Goal: Task Accomplishment & Management: Use online tool/utility

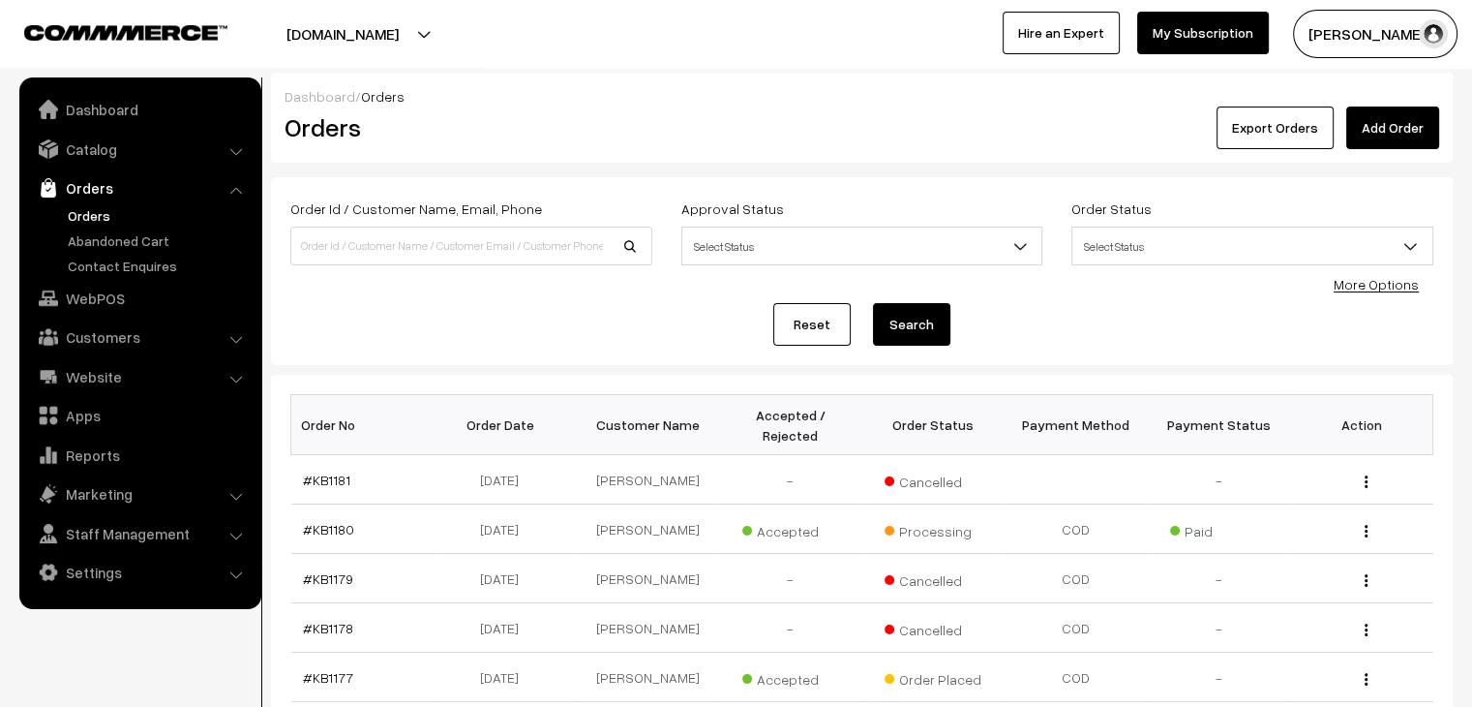
click at [1292, 124] on button "Export Orders" at bounding box center [1275, 127] width 117 height 43
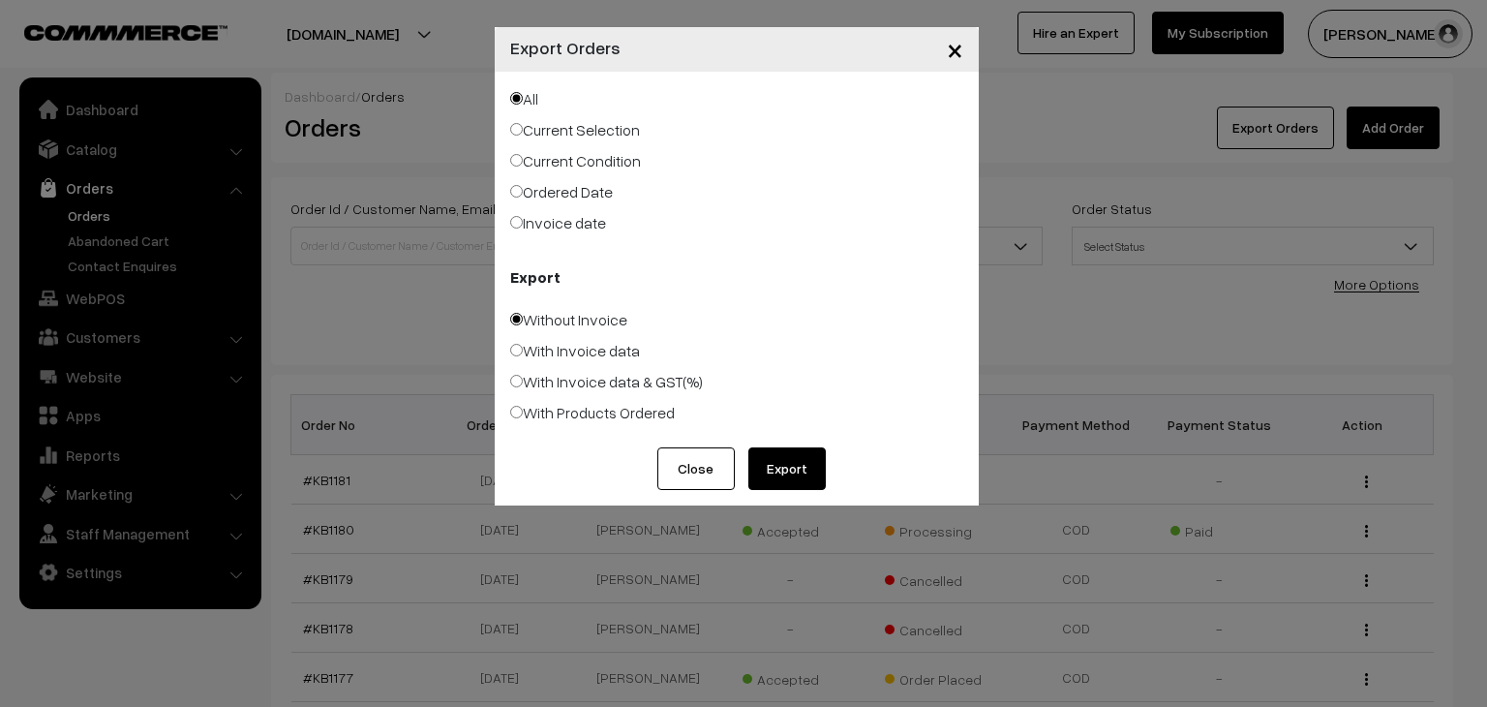
click at [654, 382] on label "With Invoice data & GST(%)" at bounding box center [606, 381] width 193 height 23
click at [523, 382] on input "With Invoice data & GST(%)" at bounding box center [516, 381] width 13 height 13
radio input "true"
click at [554, 226] on label "Invoice date" at bounding box center [558, 222] width 96 height 23
click at [523, 226] on input "Invoice date" at bounding box center [516, 222] width 13 height 13
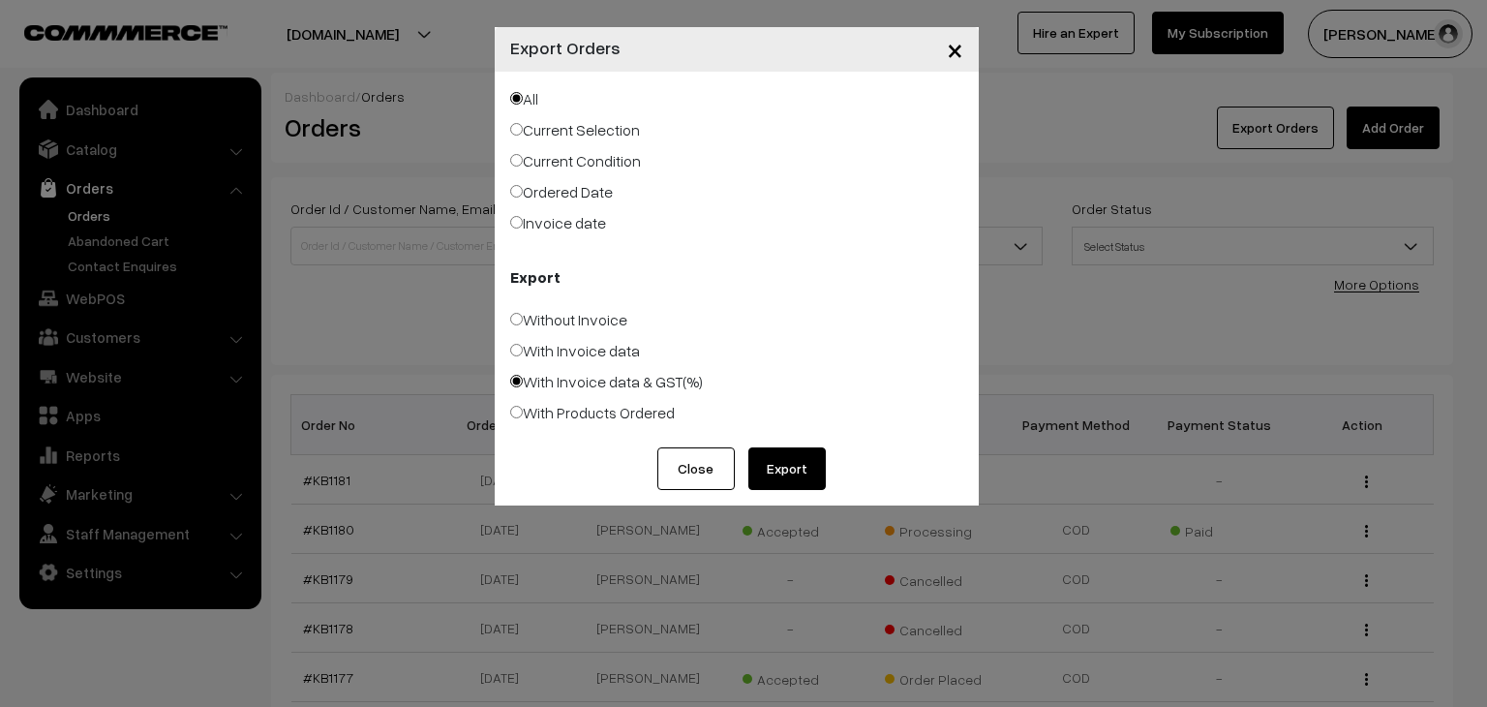
radio input "true"
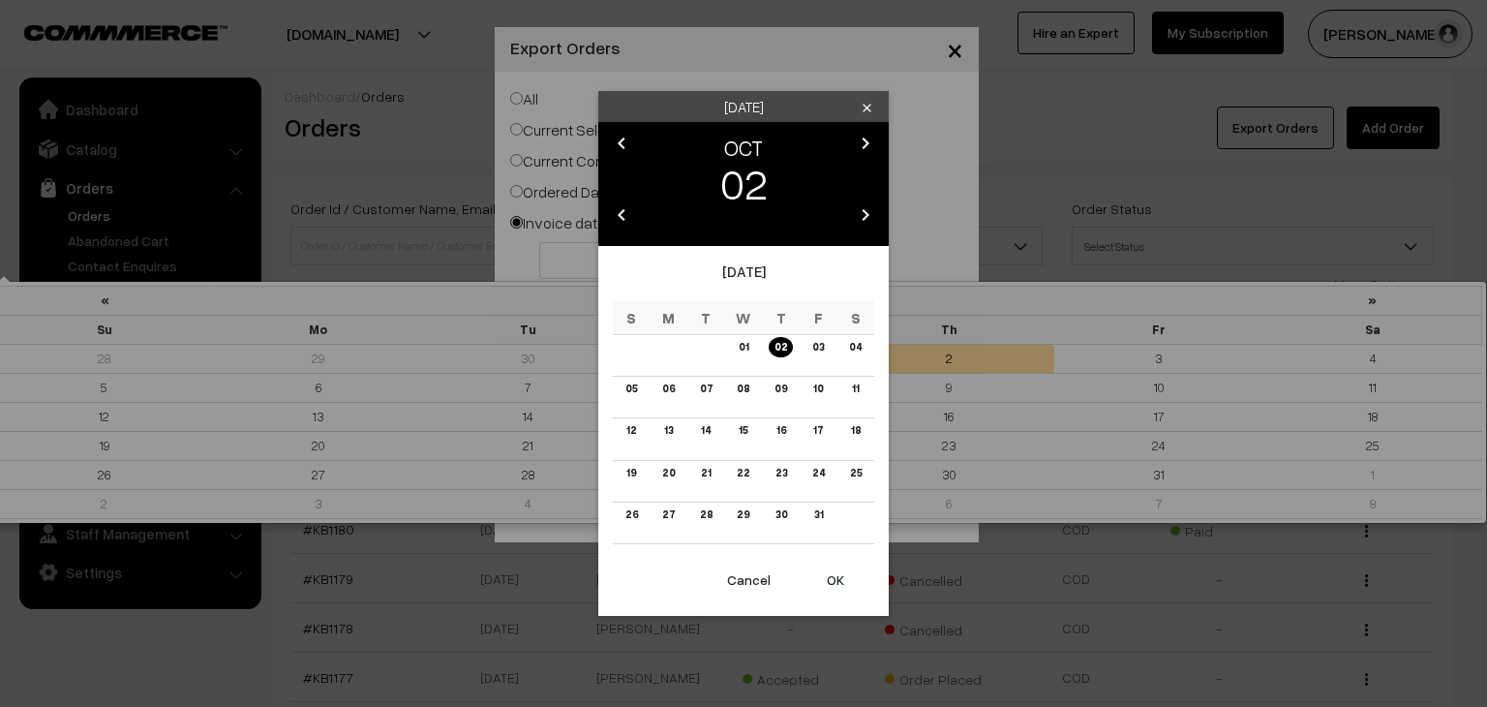
click at [573, 269] on body "Thank you for showing interest. Our team will call you shortly. Close knitbirds…" at bounding box center [743, 673] width 1487 height 1346
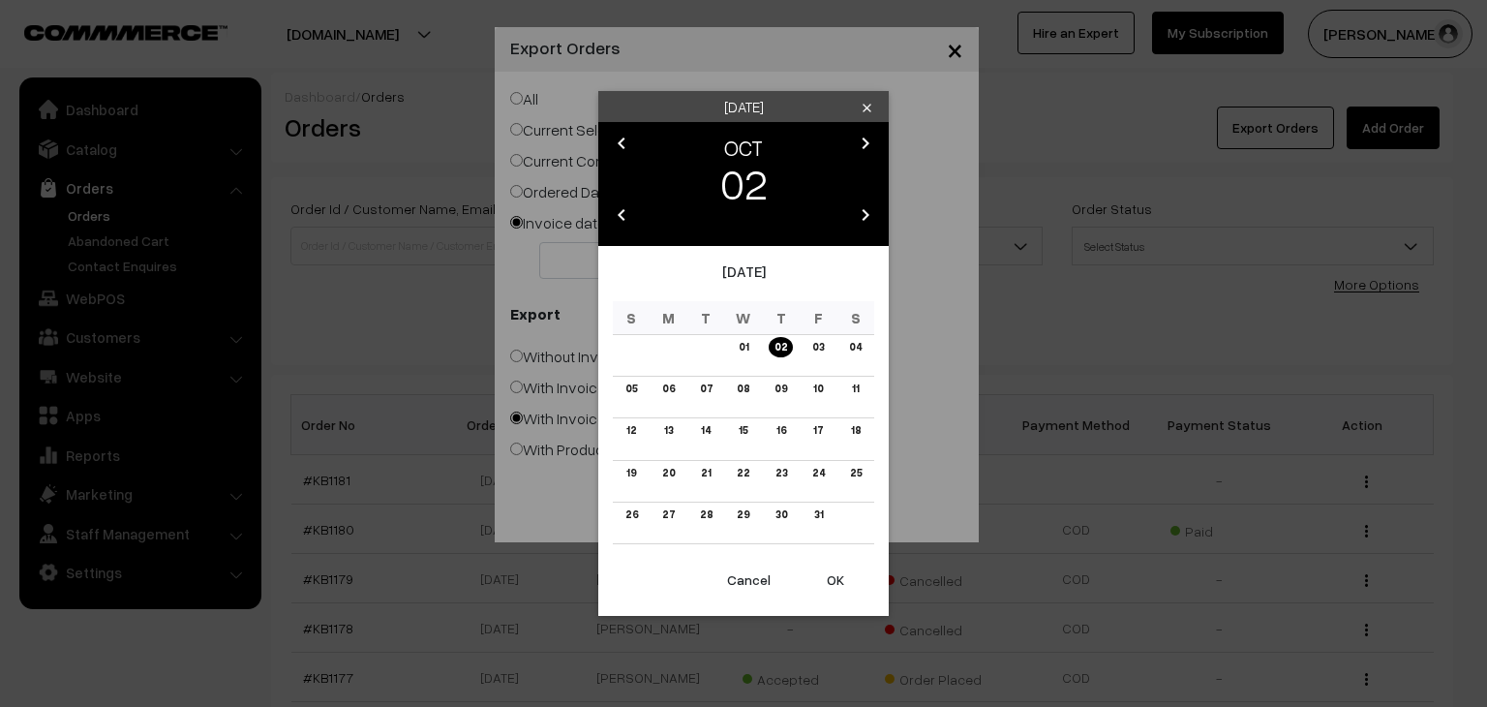
click at [618, 139] on icon "chevron_left" at bounding box center [621, 143] width 23 height 23
click at [669, 345] on link "01" at bounding box center [668, 347] width 21 height 20
click at [829, 576] on button "OK" at bounding box center [835, 580] width 77 height 43
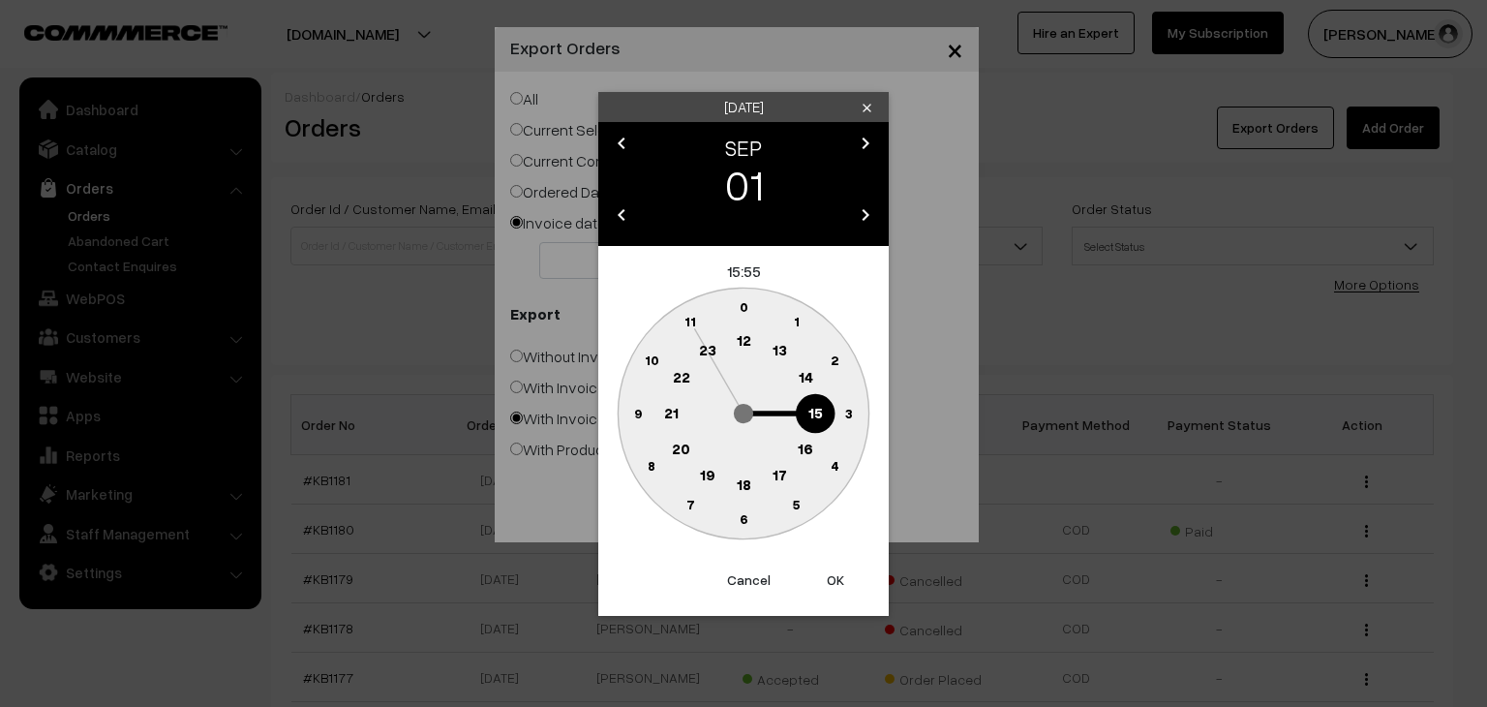
click at [829, 576] on button "OK" at bounding box center [835, 580] width 77 height 43
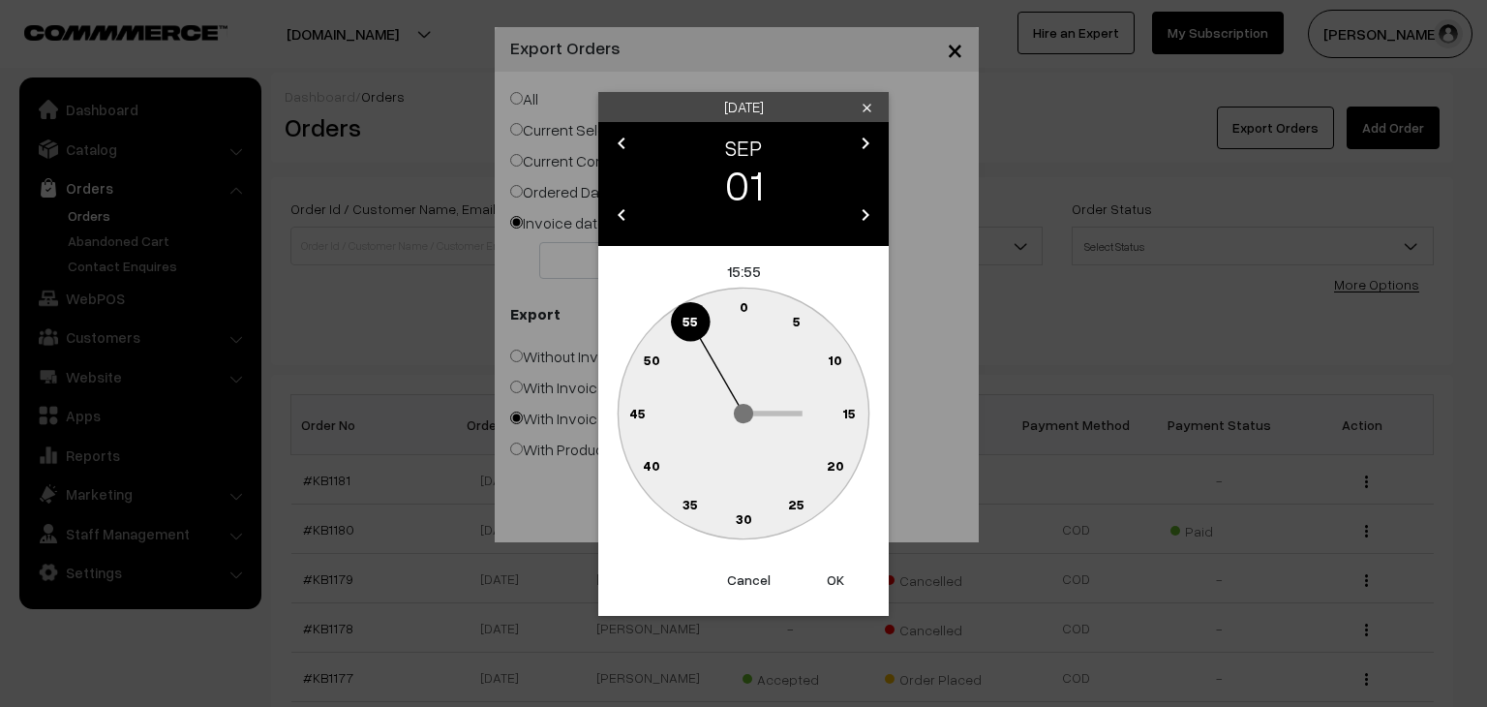
click at [829, 576] on button "OK" at bounding box center [835, 580] width 77 height 43
type input "01-09-2025"
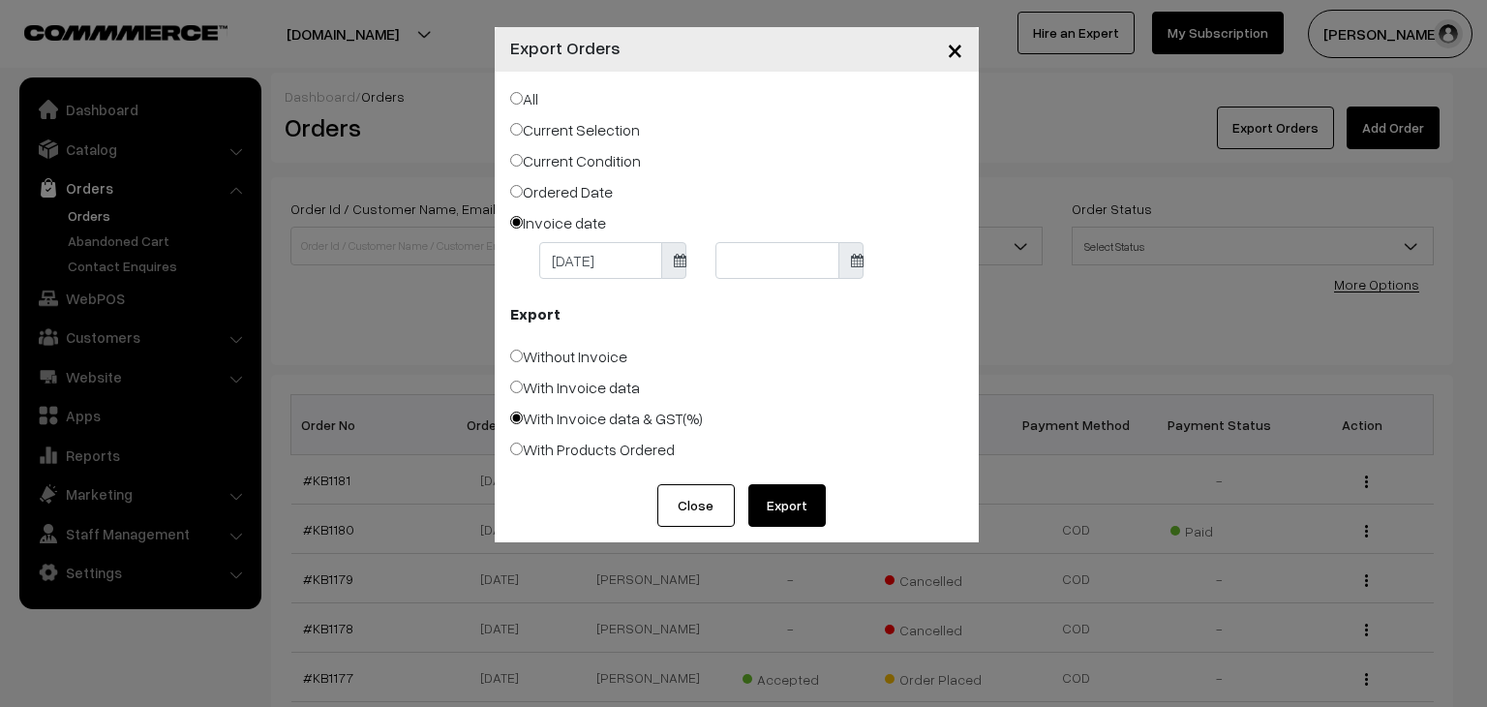
click at [783, 498] on button "Export" at bounding box center [786, 505] width 77 height 43
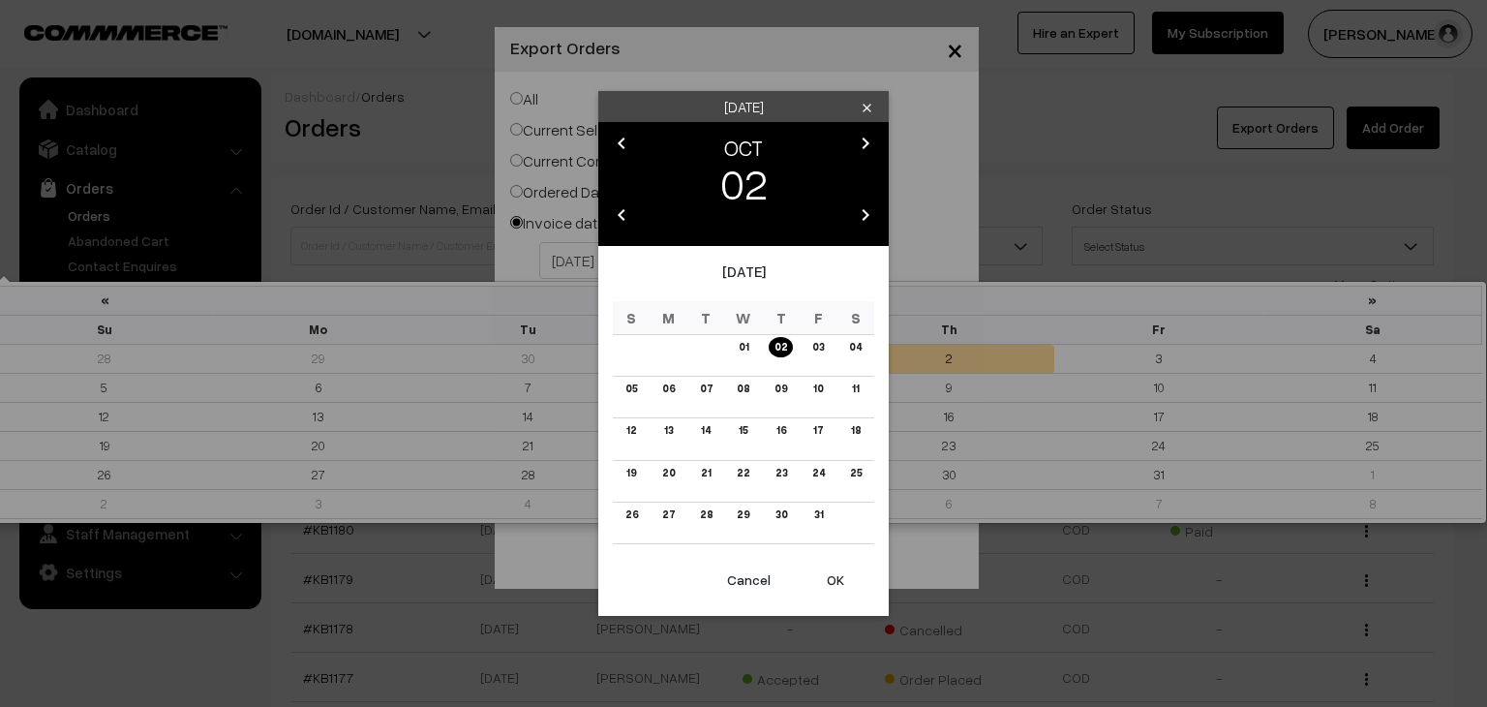
click at [796, 260] on body "Thank you for showing interest. Our team will call you shortly. Close knitbirds…" at bounding box center [743, 673] width 1487 height 1346
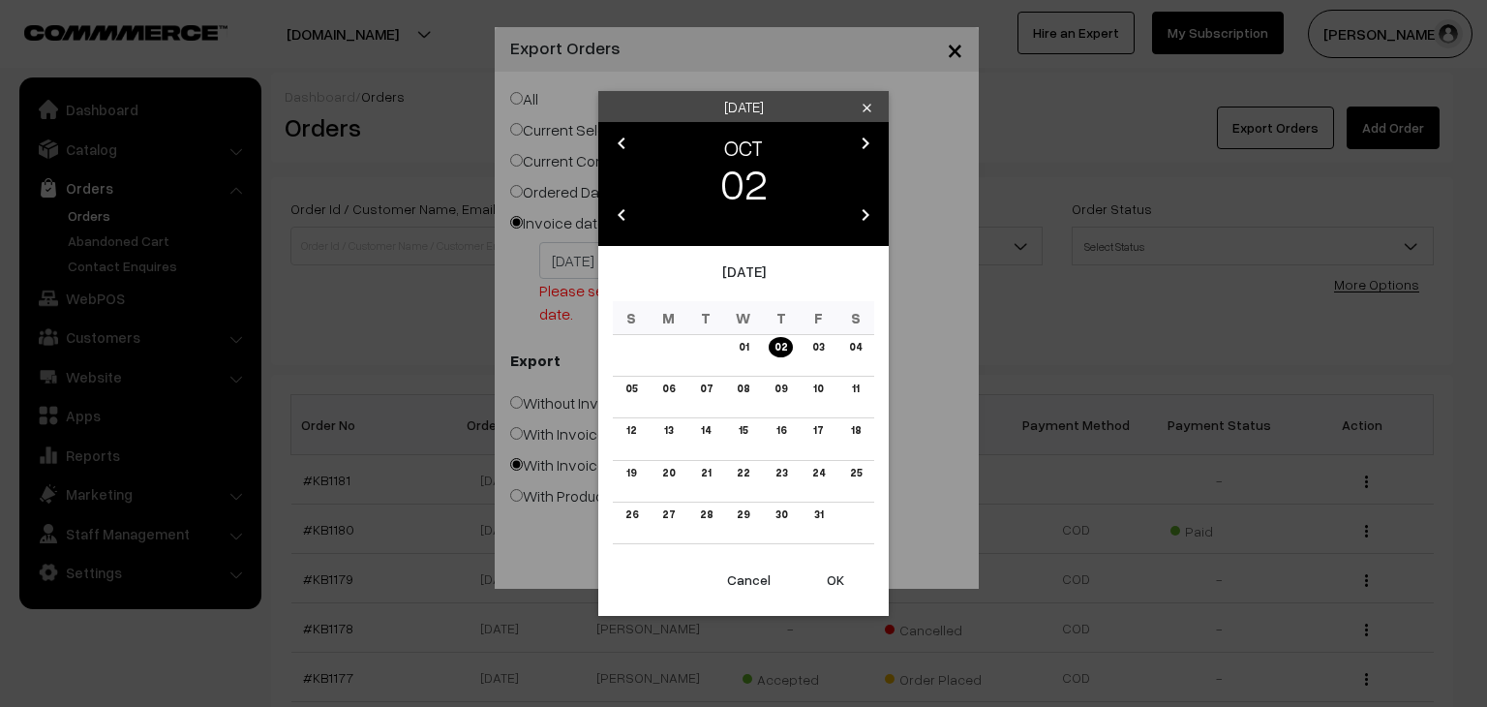
click at [836, 588] on button "OK" at bounding box center [835, 580] width 77 height 43
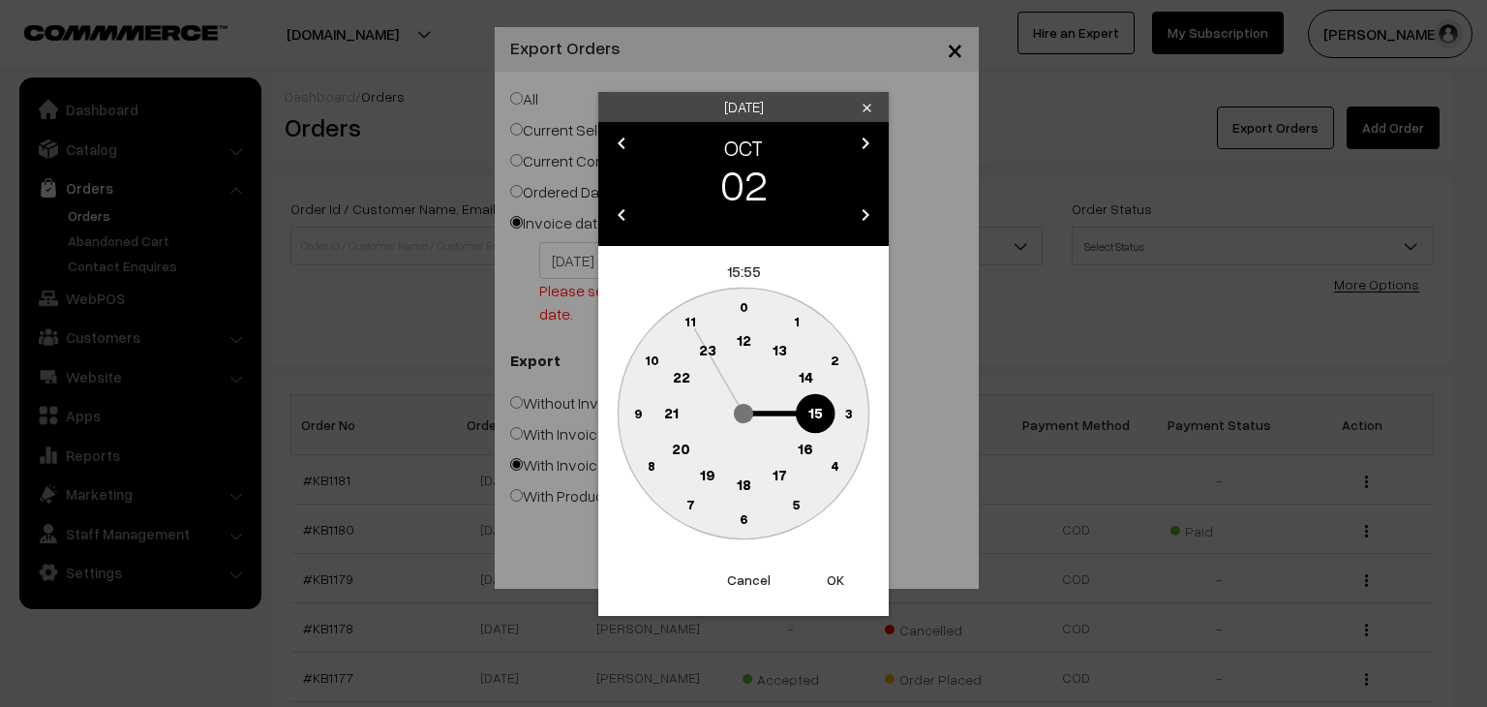
click at [836, 588] on button "OK" at bounding box center [835, 580] width 77 height 43
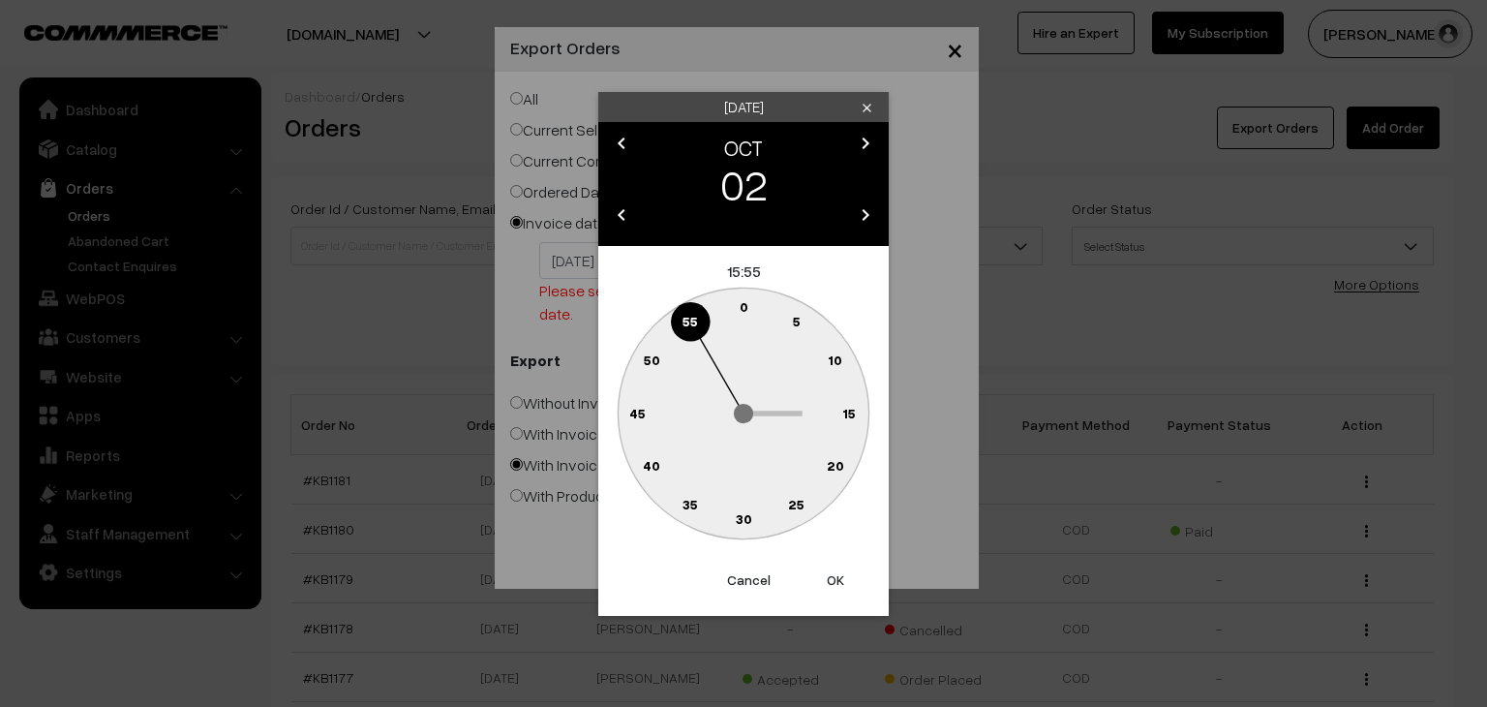
click at [836, 588] on button "OK" at bounding box center [835, 580] width 77 height 43
type input "02-10-2025"
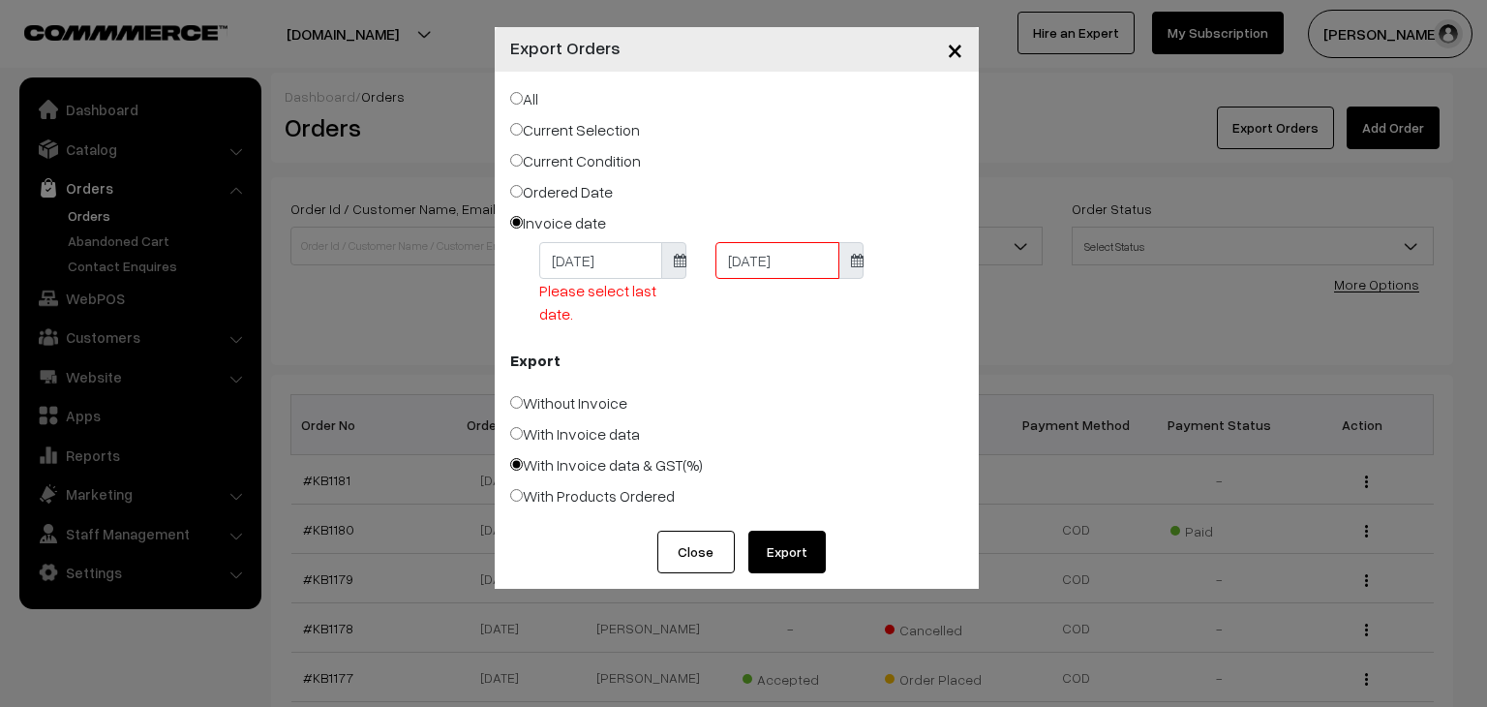
click at [809, 554] on button "Export" at bounding box center [786, 551] width 77 height 43
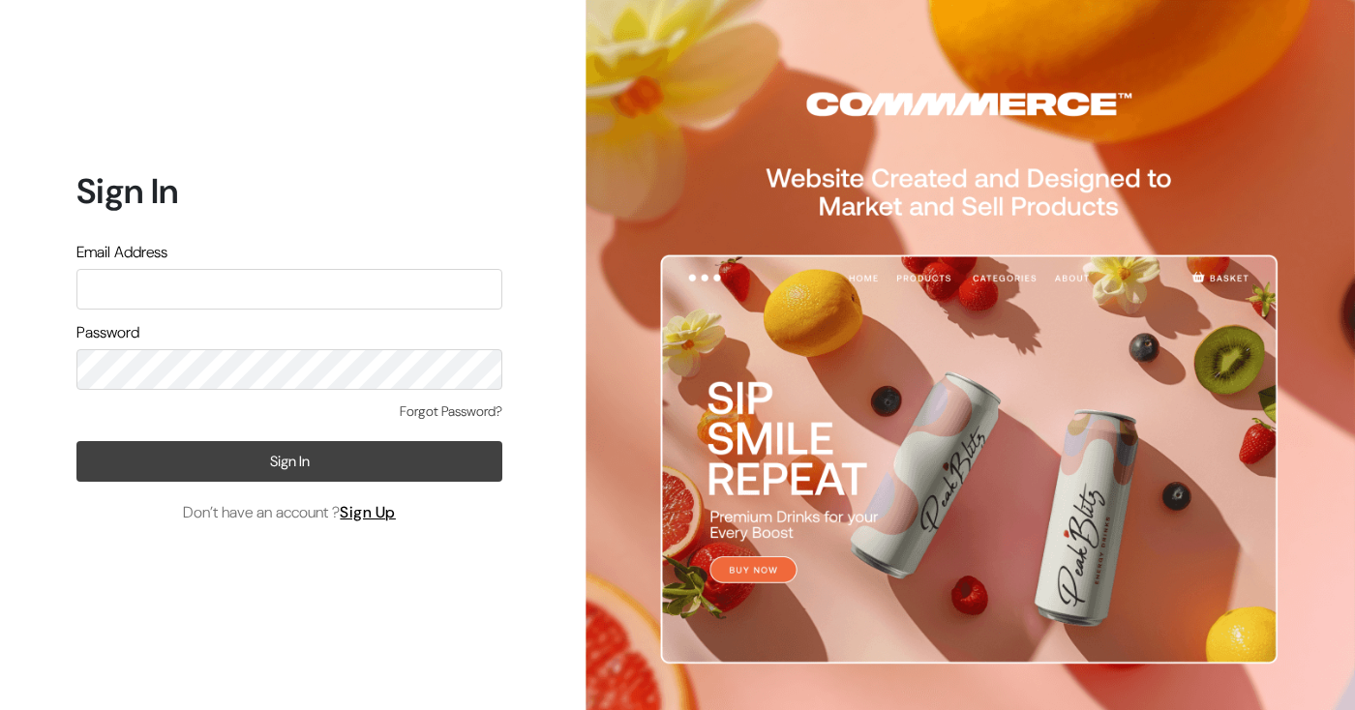
type input "knitbirds@gmail.com"
click at [283, 459] on button "Sign In" at bounding box center [289, 461] width 426 height 41
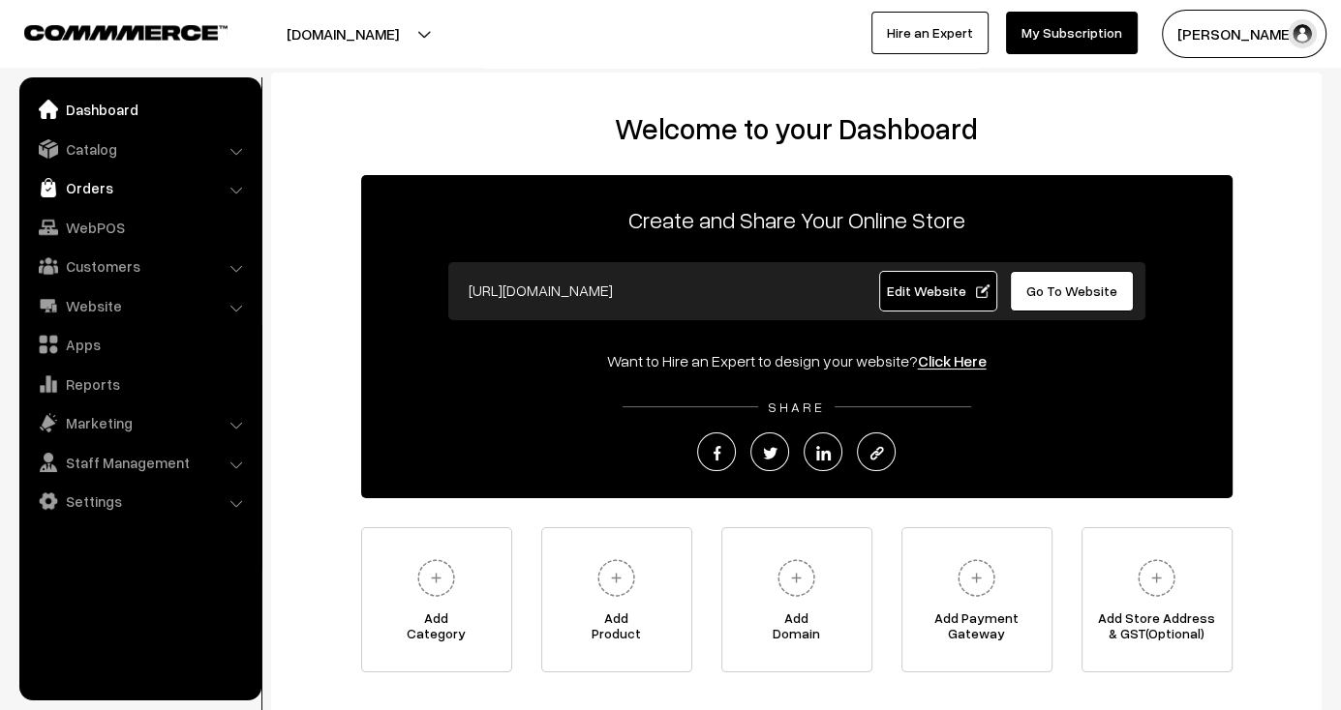
click at [174, 203] on link "Orders" at bounding box center [139, 187] width 230 height 35
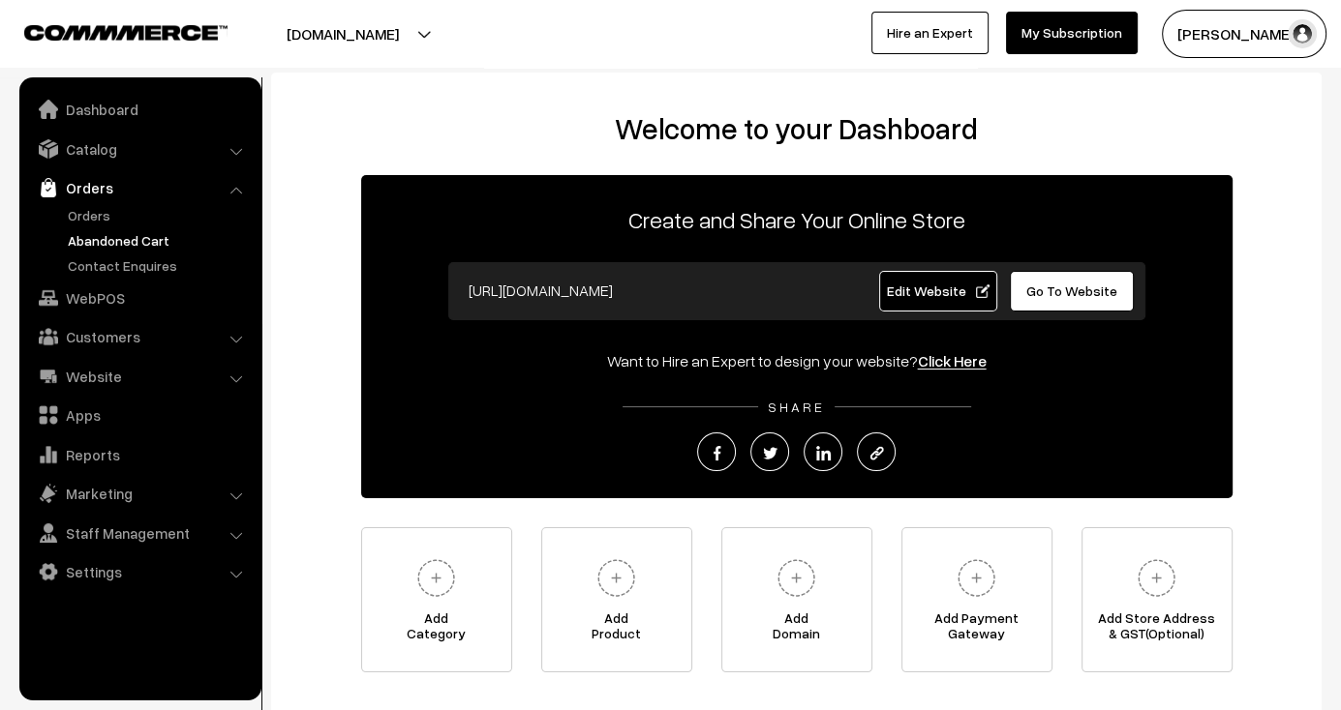
click at [112, 247] on link "Abandoned Cart" at bounding box center [159, 240] width 192 height 20
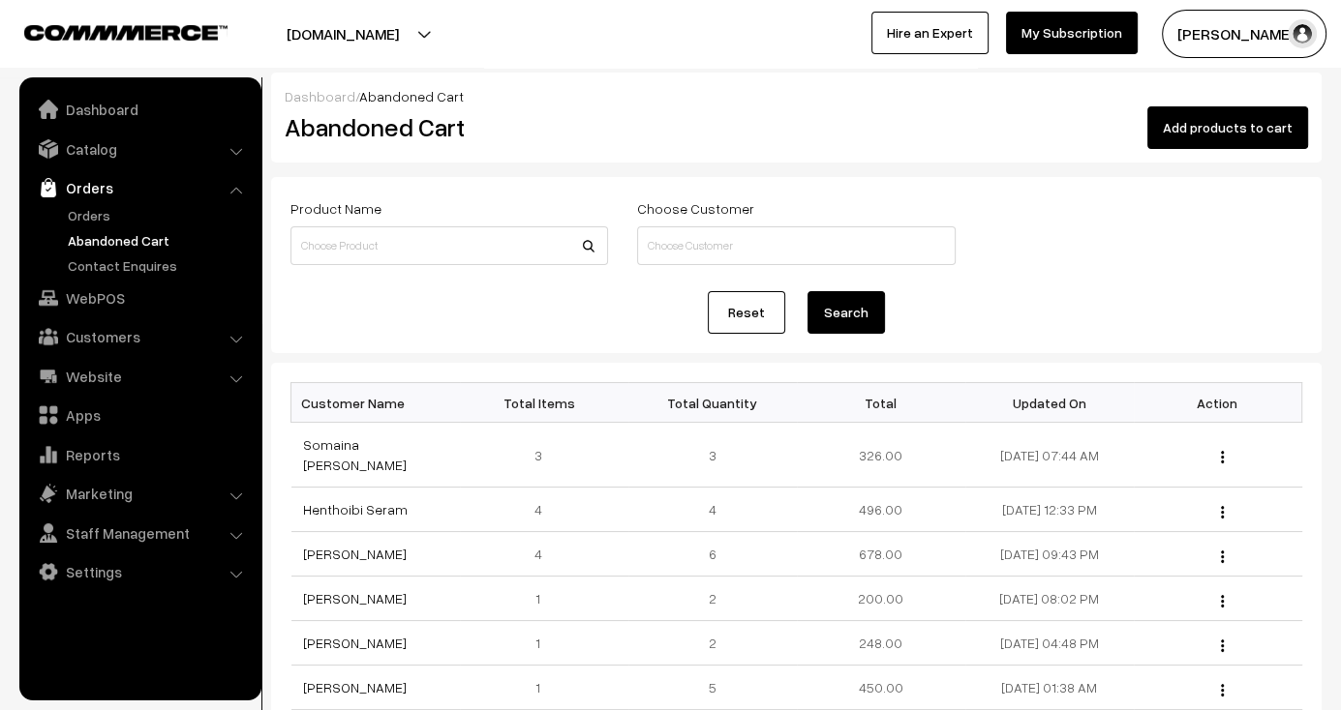
click at [82, 214] on link "Orders" at bounding box center [159, 215] width 192 height 20
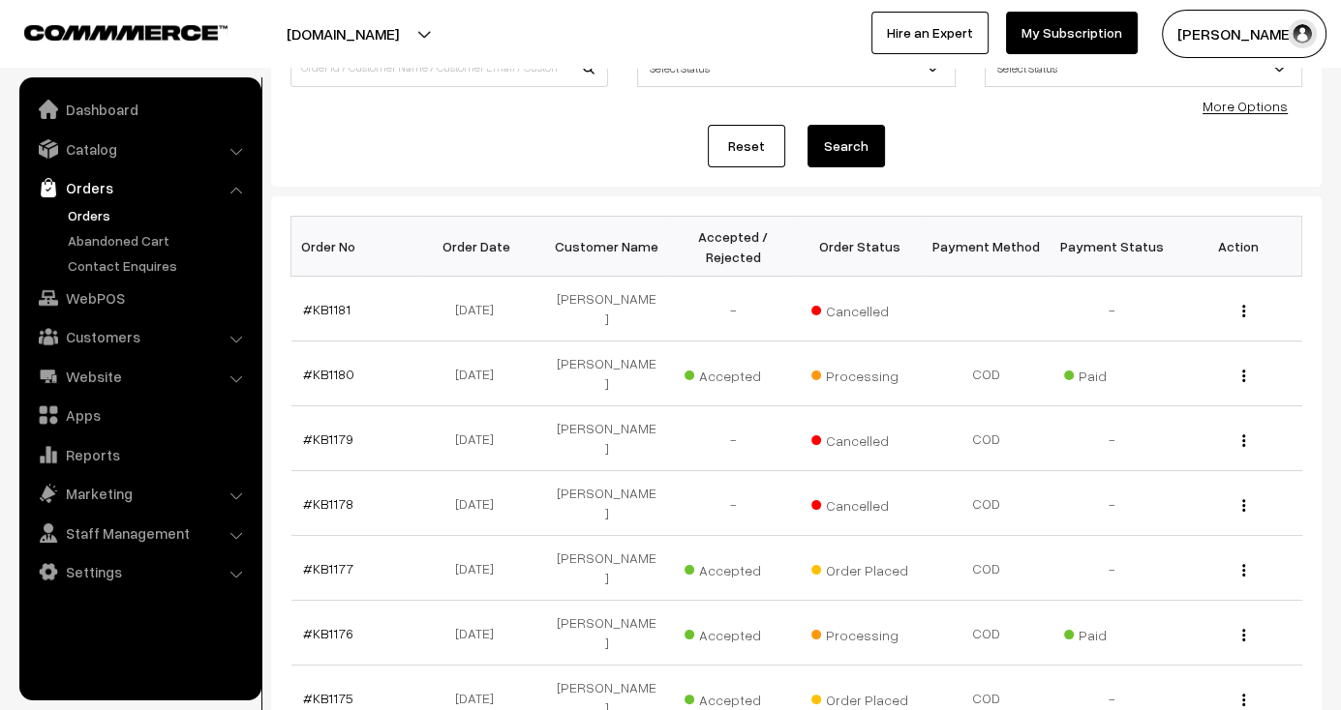
scroll to position [172, 0]
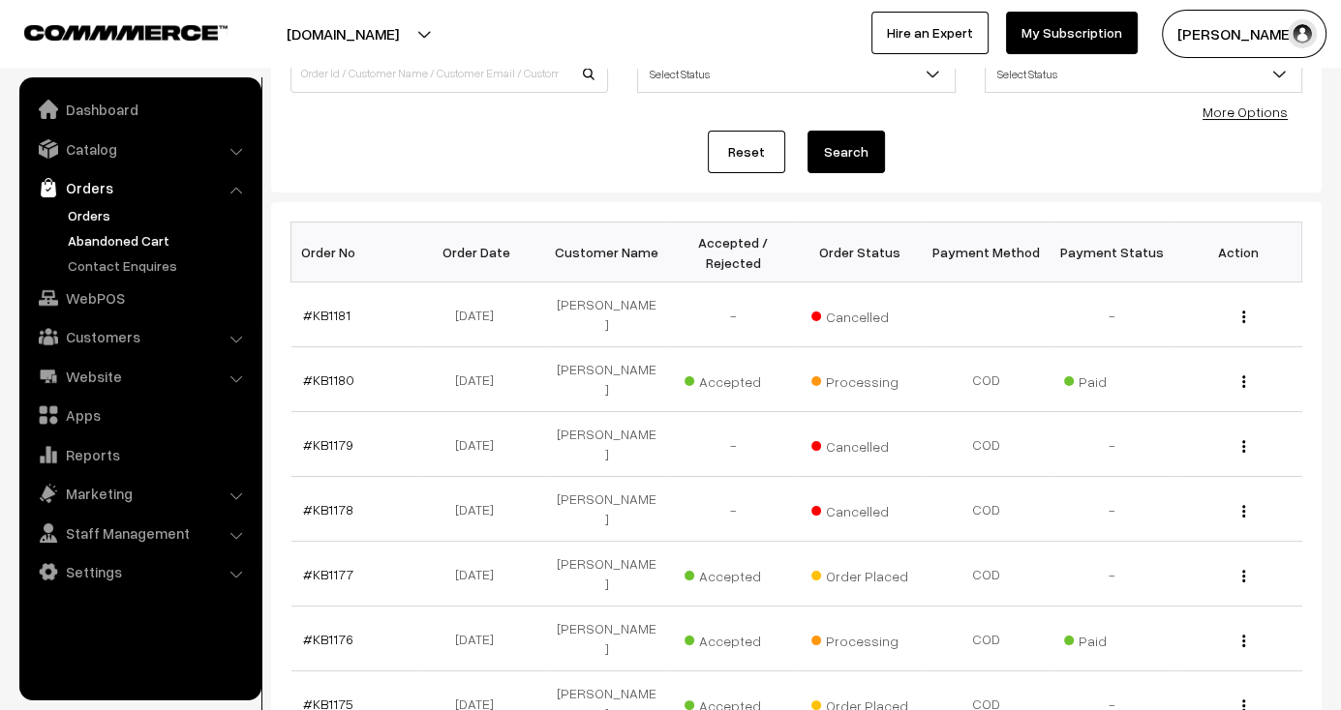
click at [182, 245] on link "Abandoned Cart" at bounding box center [159, 240] width 192 height 20
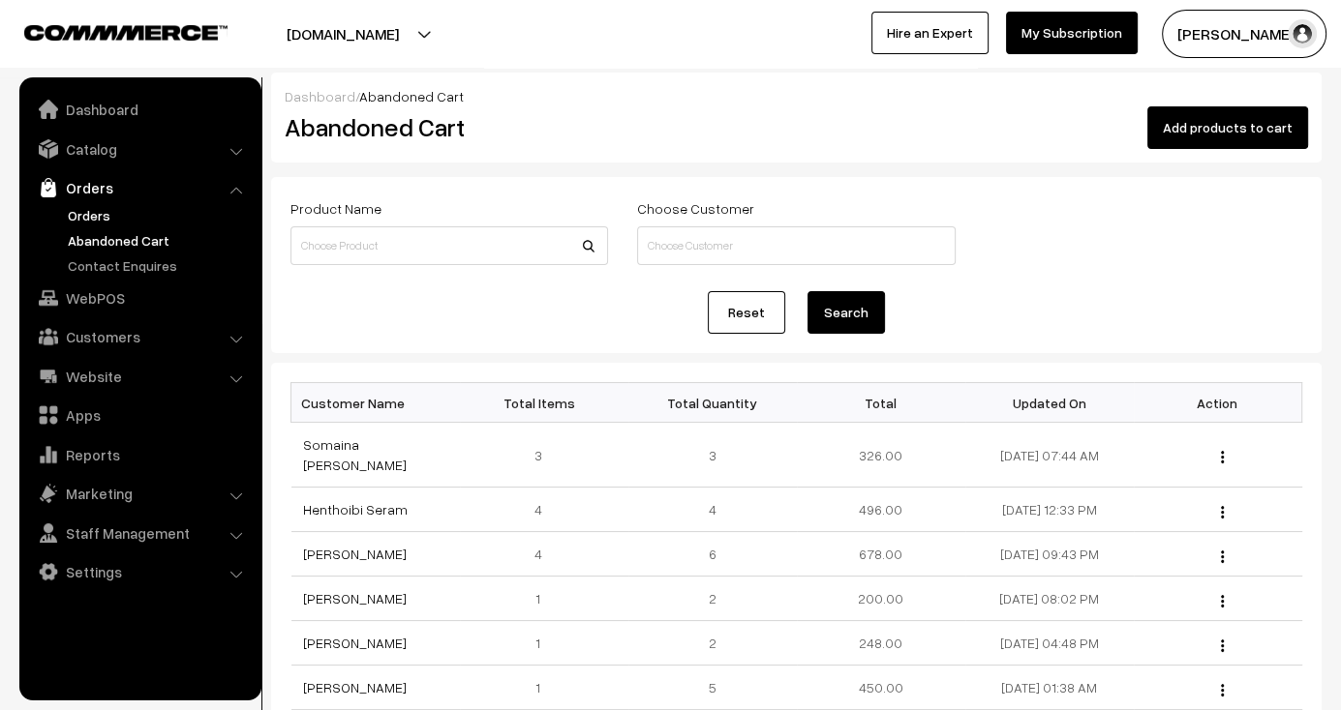
click at [98, 206] on link "Orders" at bounding box center [159, 215] width 192 height 20
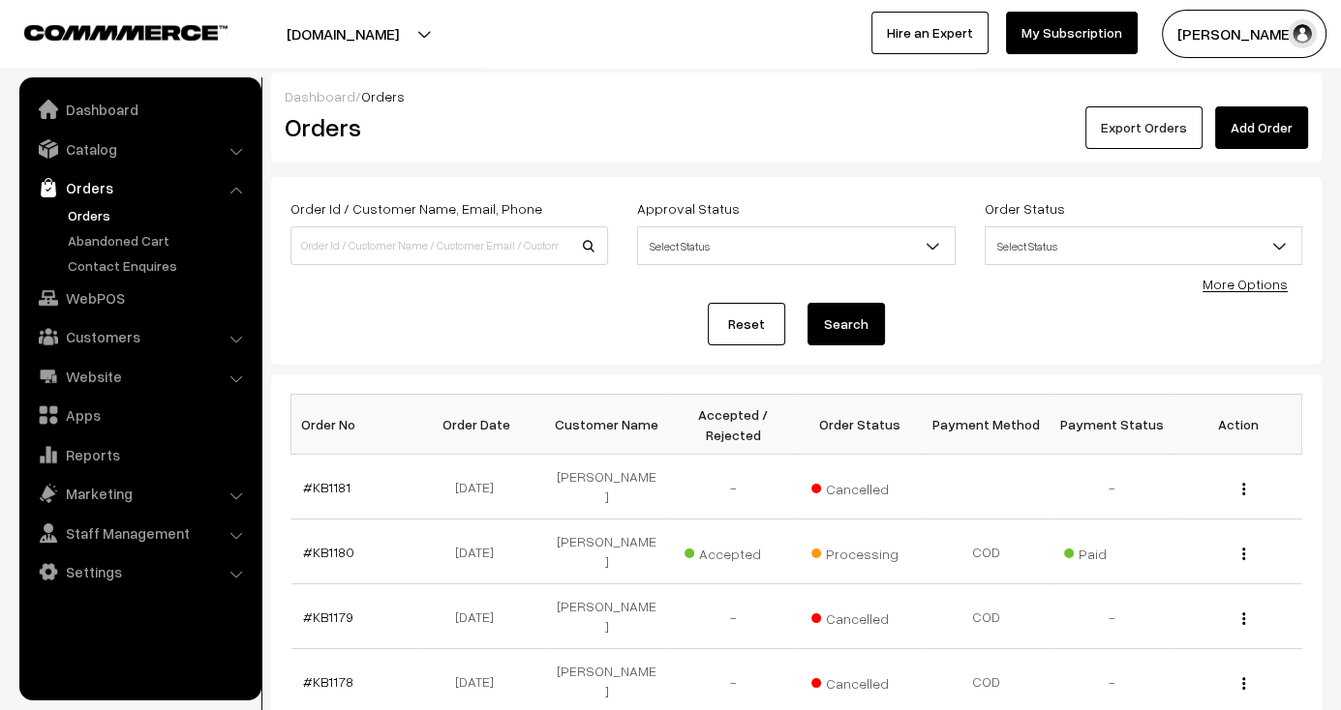
click at [1173, 133] on button "Export Orders" at bounding box center [1143, 127] width 117 height 43
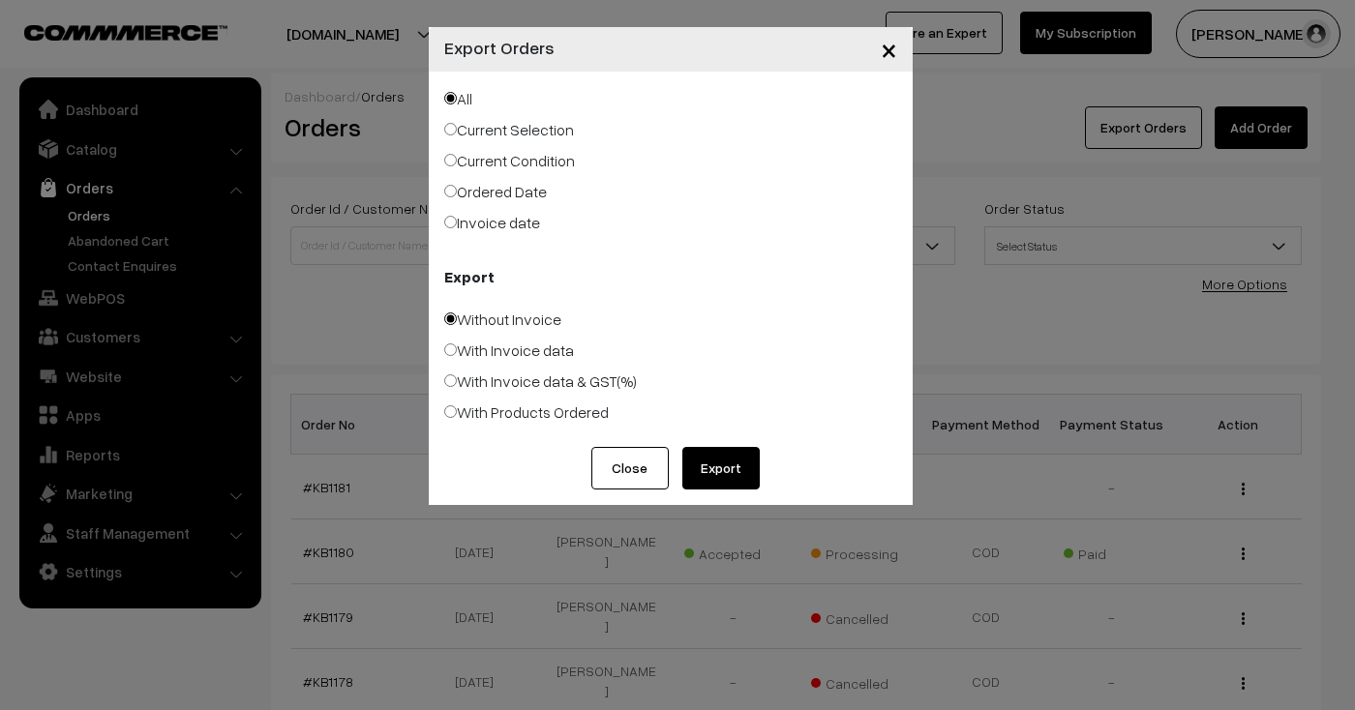
click at [495, 233] on label "Invoice date" at bounding box center [492, 222] width 96 height 23
click at [457, 228] on input "Invoice date" at bounding box center [450, 222] width 13 height 13
radio input "true"
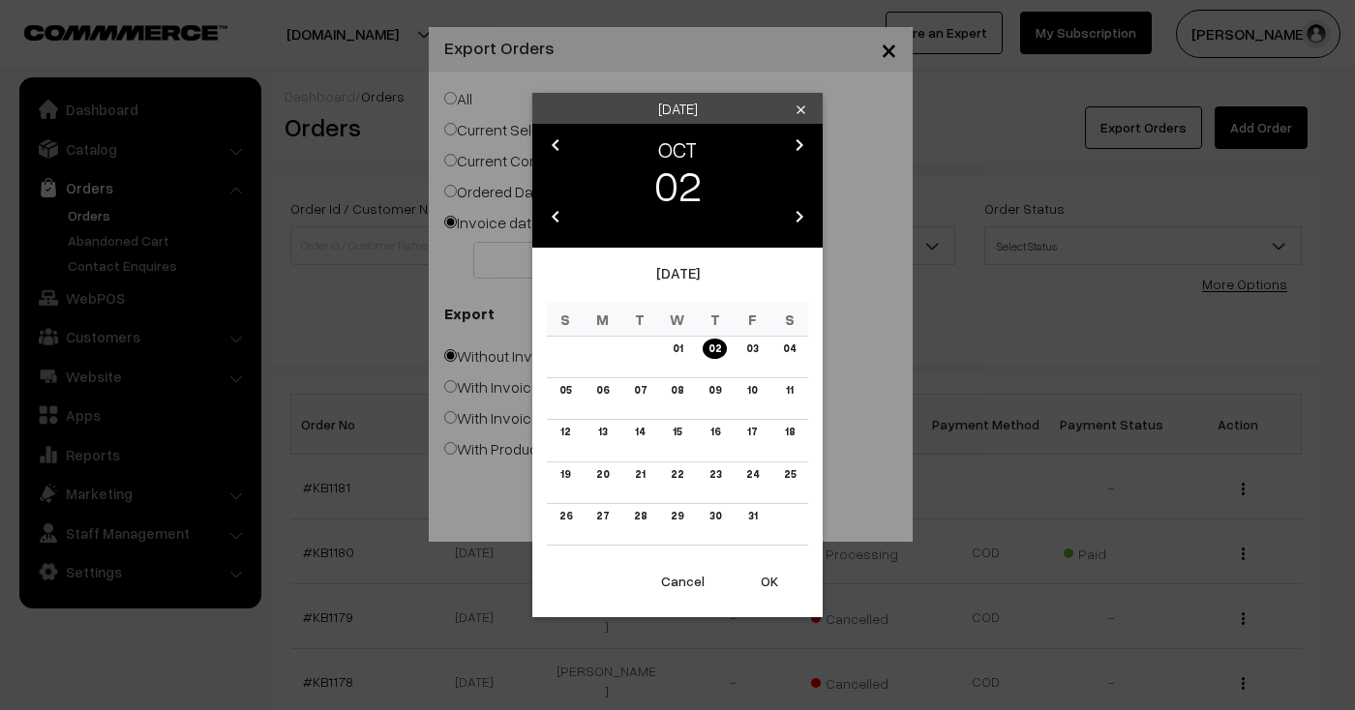
click at [552, 136] on icon "chevron_left" at bounding box center [555, 145] width 23 height 23
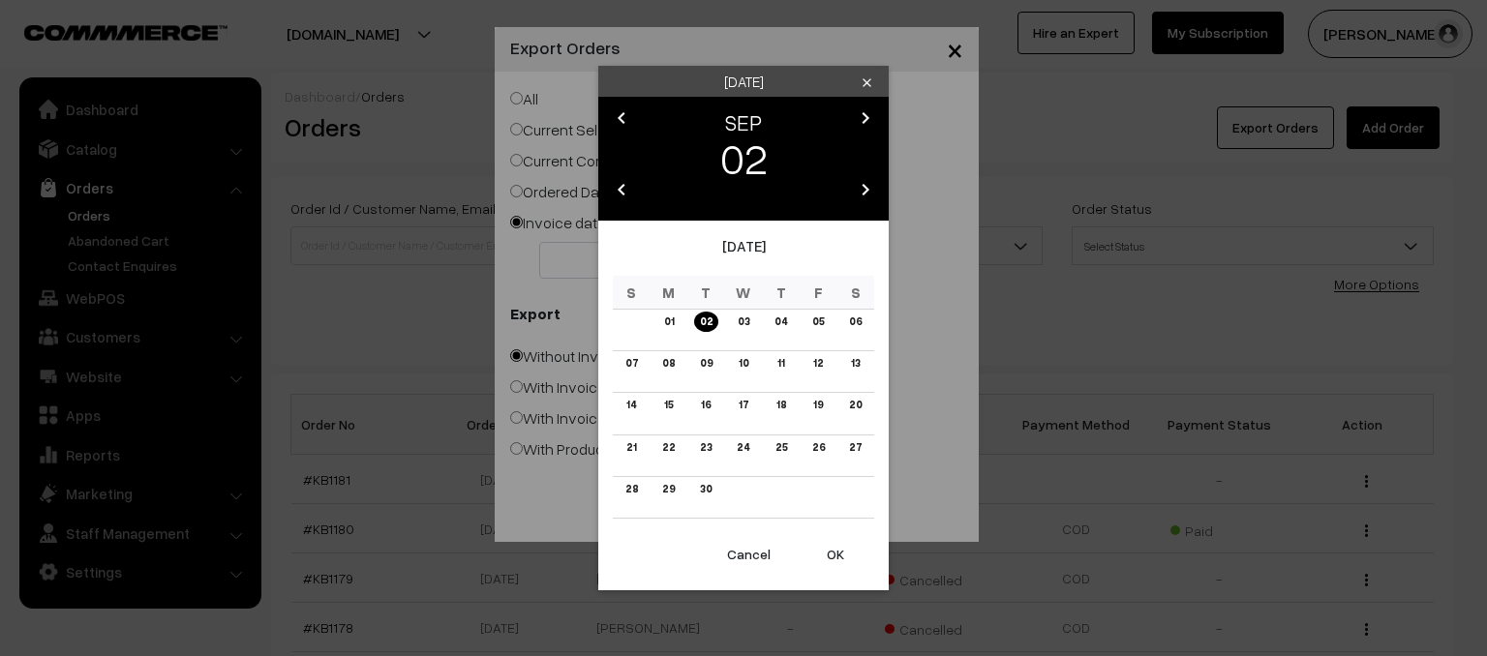
click at [836, 559] on button "OK" at bounding box center [835, 554] width 77 height 43
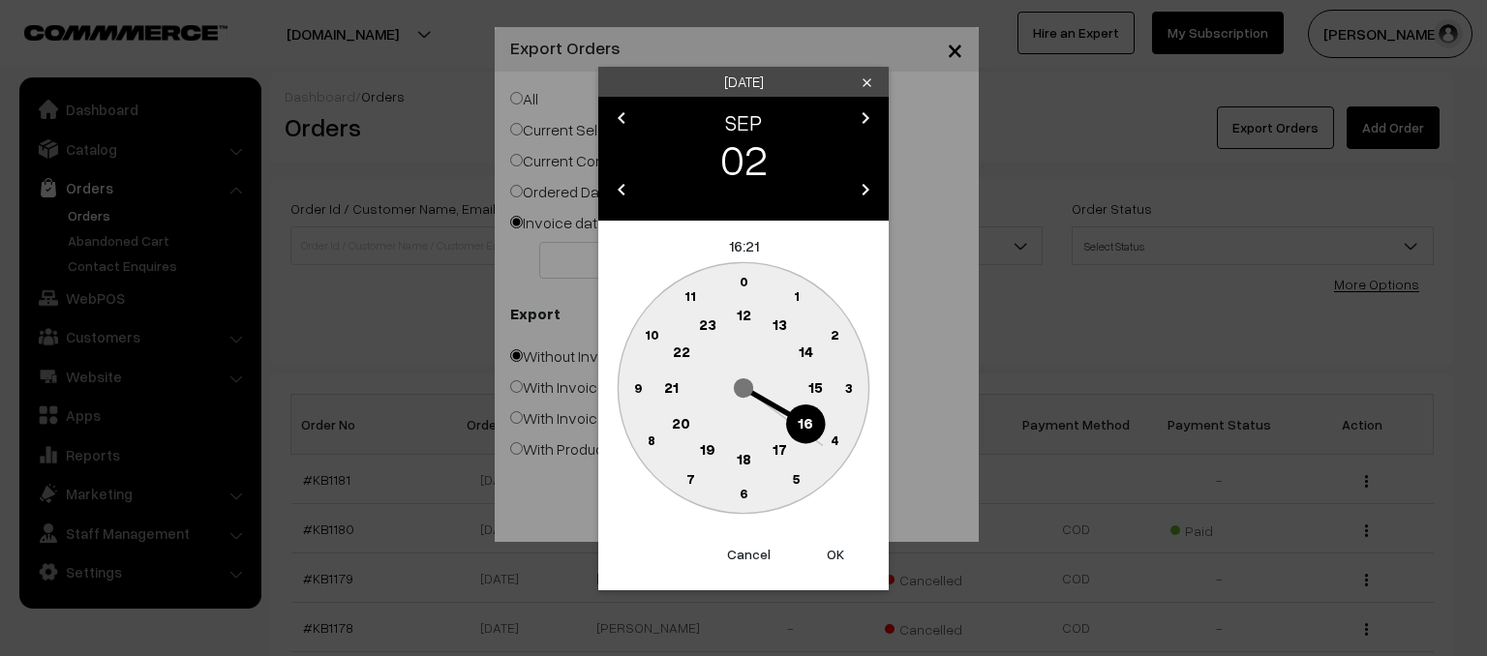
click at [836, 559] on button "OK" at bounding box center [835, 554] width 77 height 43
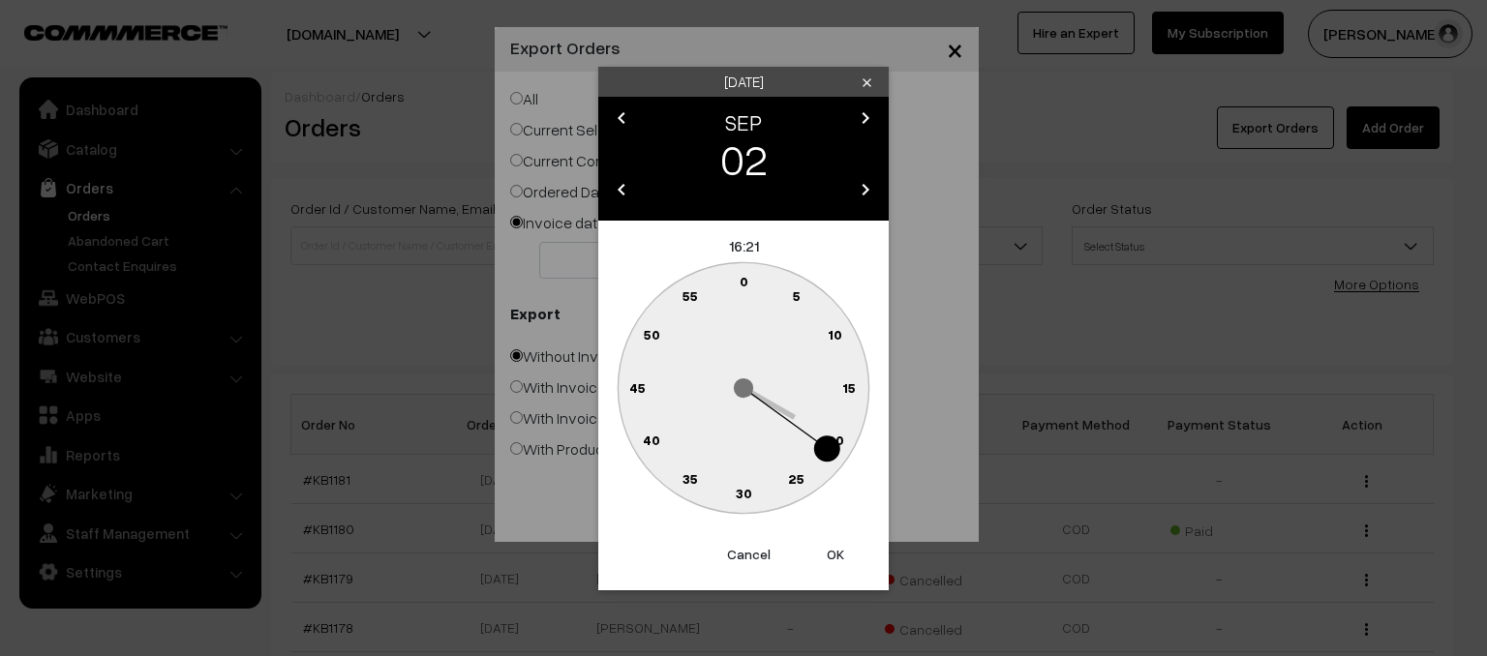
click at [836, 559] on button "OK" at bounding box center [835, 554] width 77 height 43
type input "02-09-2025"
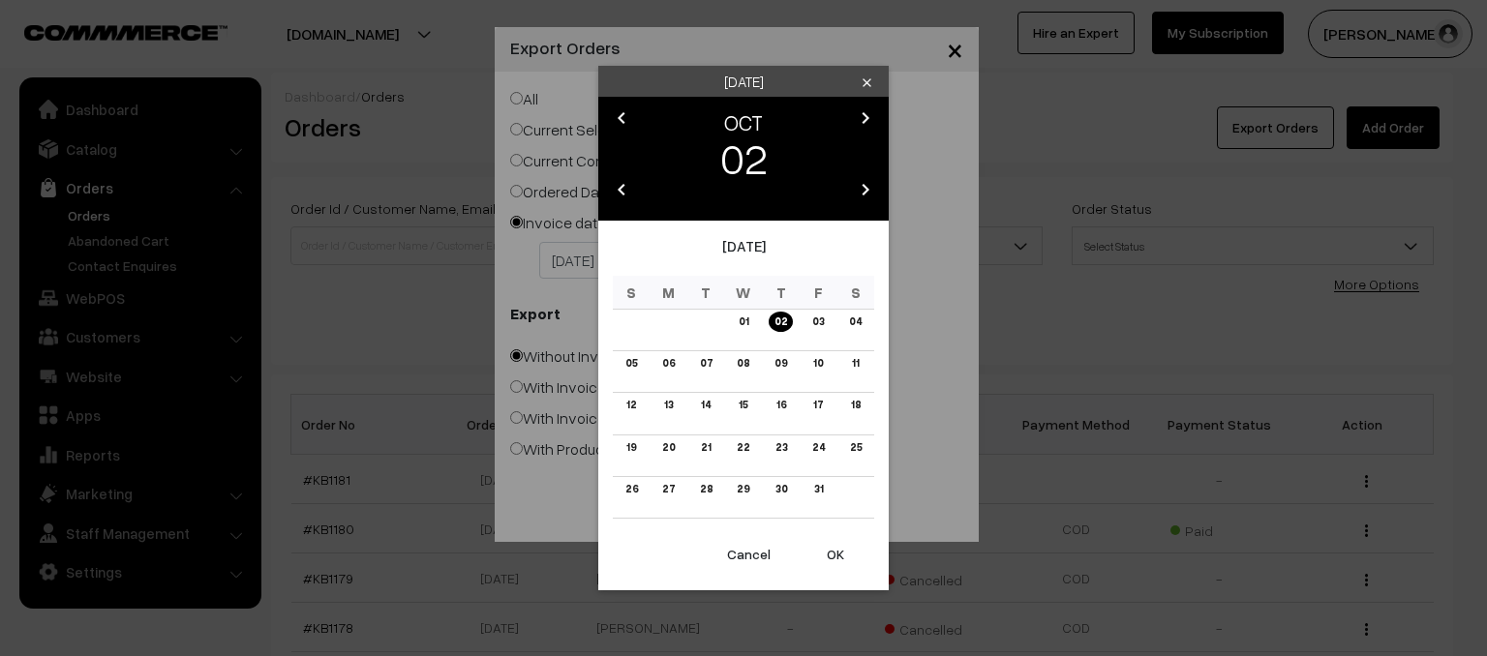
click at [829, 552] on button "OK" at bounding box center [835, 554] width 77 height 43
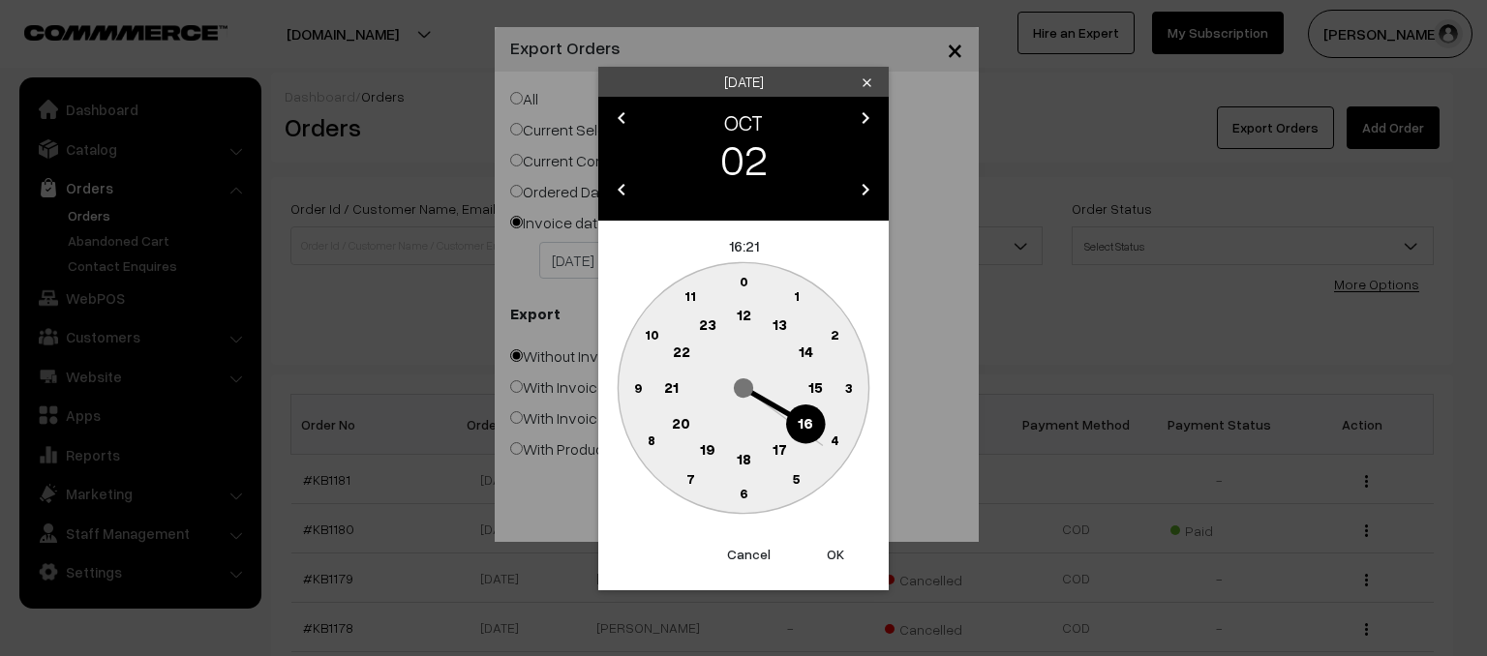
click at [829, 552] on button "OK" at bounding box center [835, 554] width 77 height 43
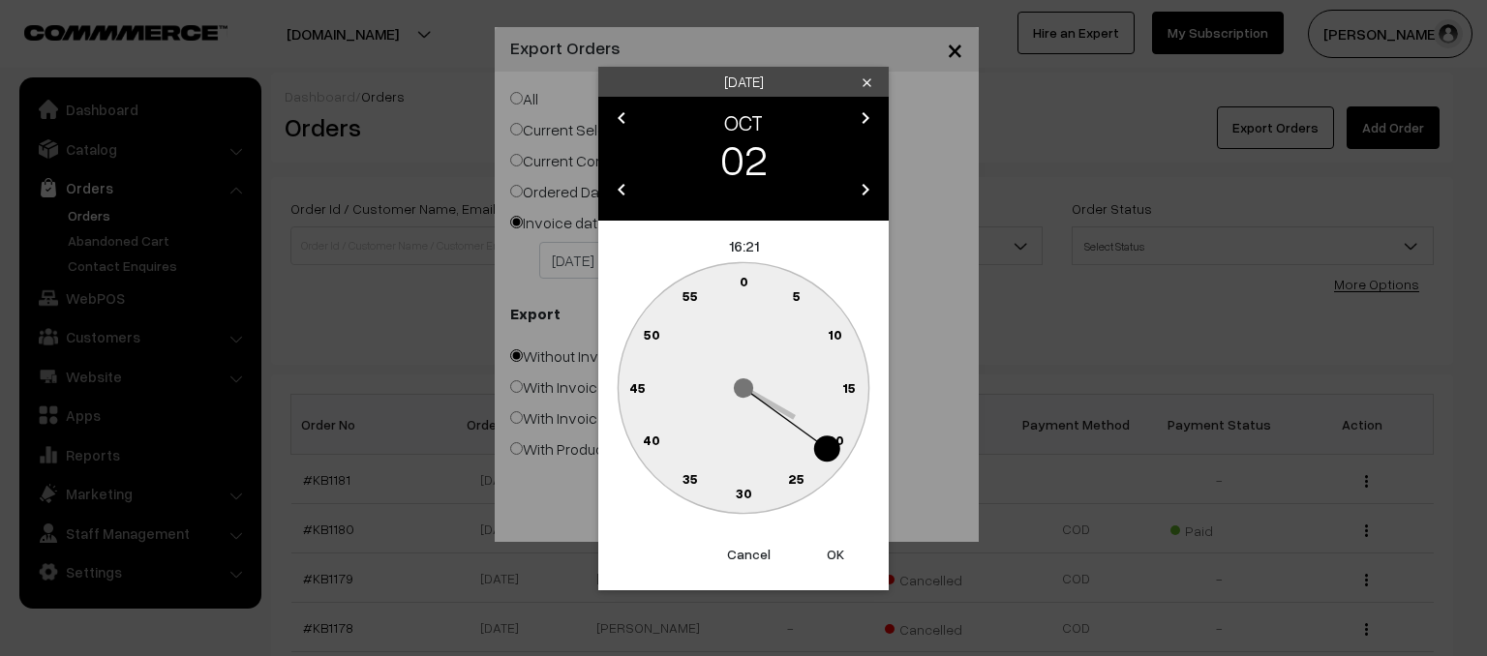
click at [829, 552] on button "OK" at bounding box center [835, 554] width 77 height 43
type input "02-10-2025"
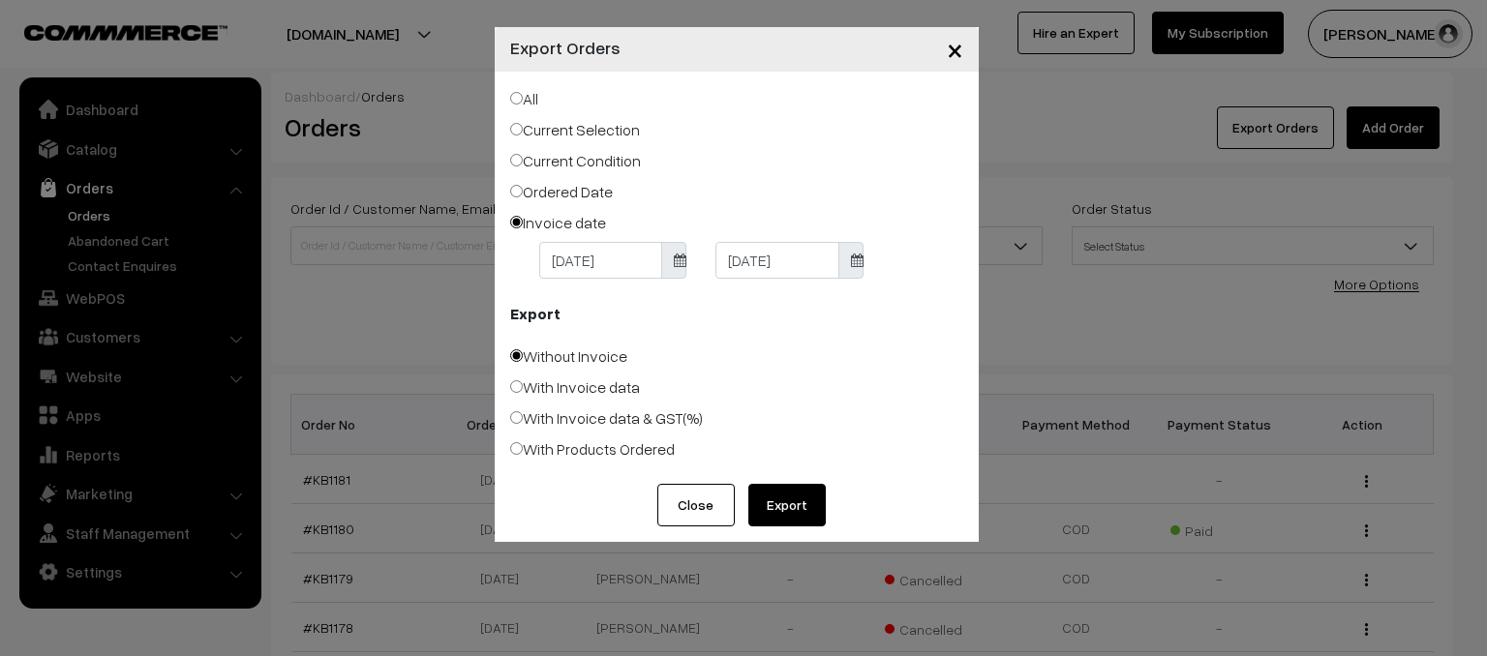
click at [661, 425] on label "With Invoice data & GST(%)" at bounding box center [606, 418] width 193 height 23
click at [523, 424] on input "With Invoice data & GST(%)" at bounding box center [516, 417] width 13 height 13
radio input "true"
click at [767, 499] on button "Export" at bounding box center [786, 505] width 77 height 43
click at [955, 58] on span "×" at bounding box center [955, 49] width 16 height 36
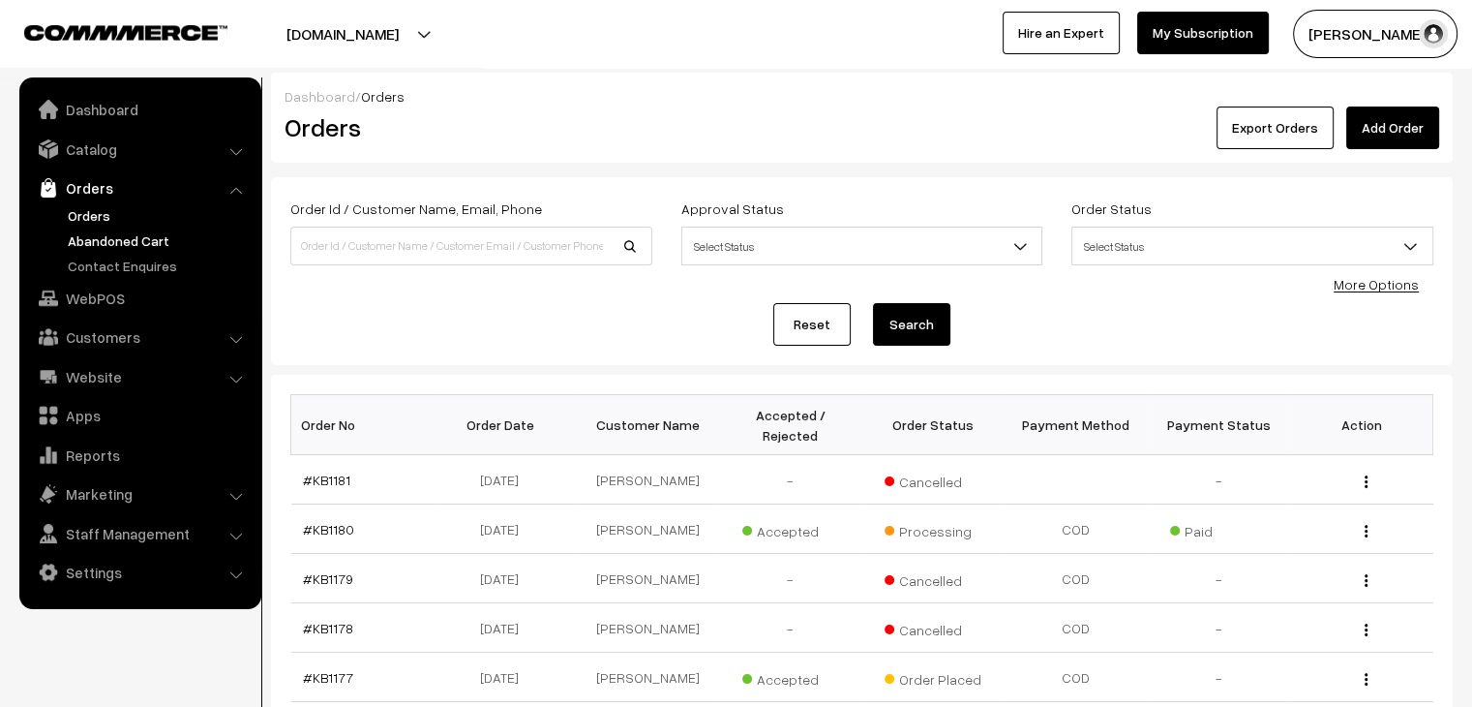
click at [152, 249] on link "Abandoned Cart" at bounding box center [159, 240] width 192 height 20
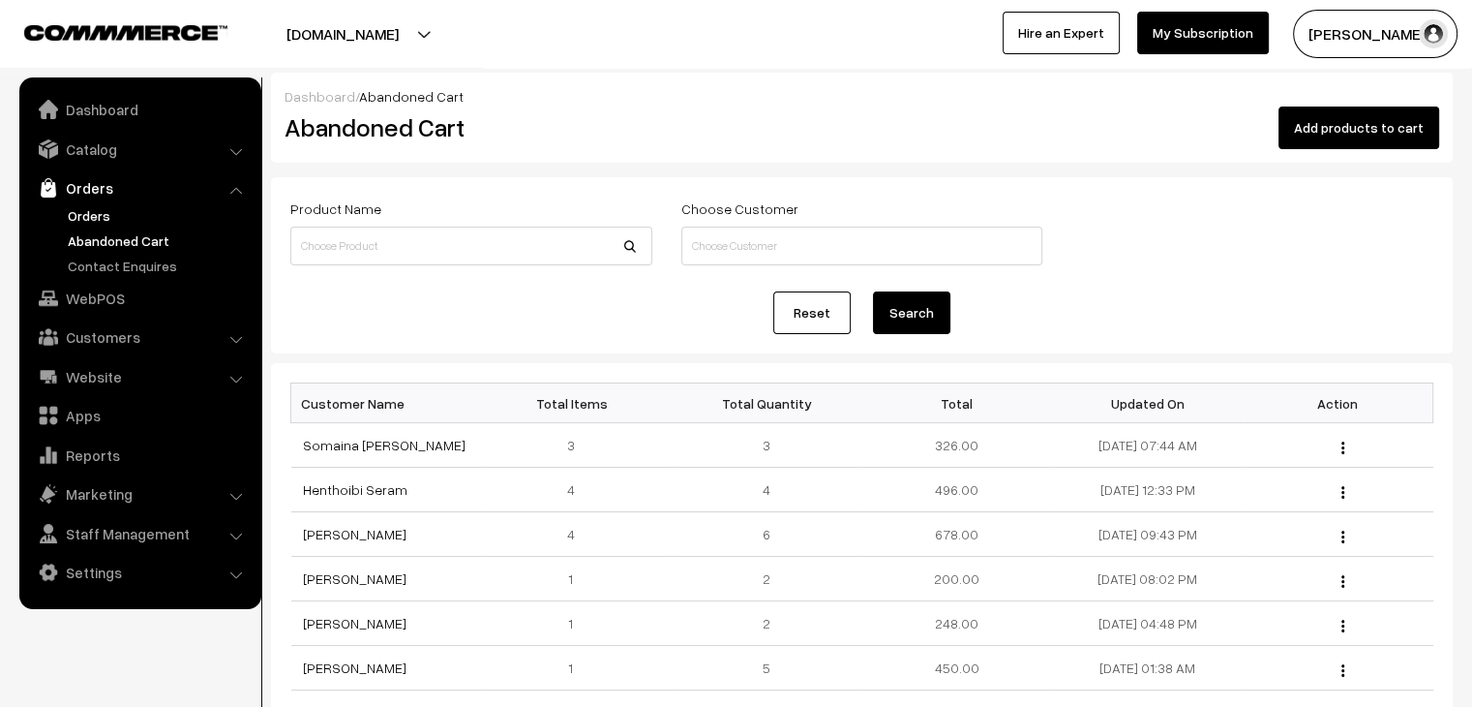
click at [139, 212] on link "Orders" at bounding box center [159, 215] width 192 height 20
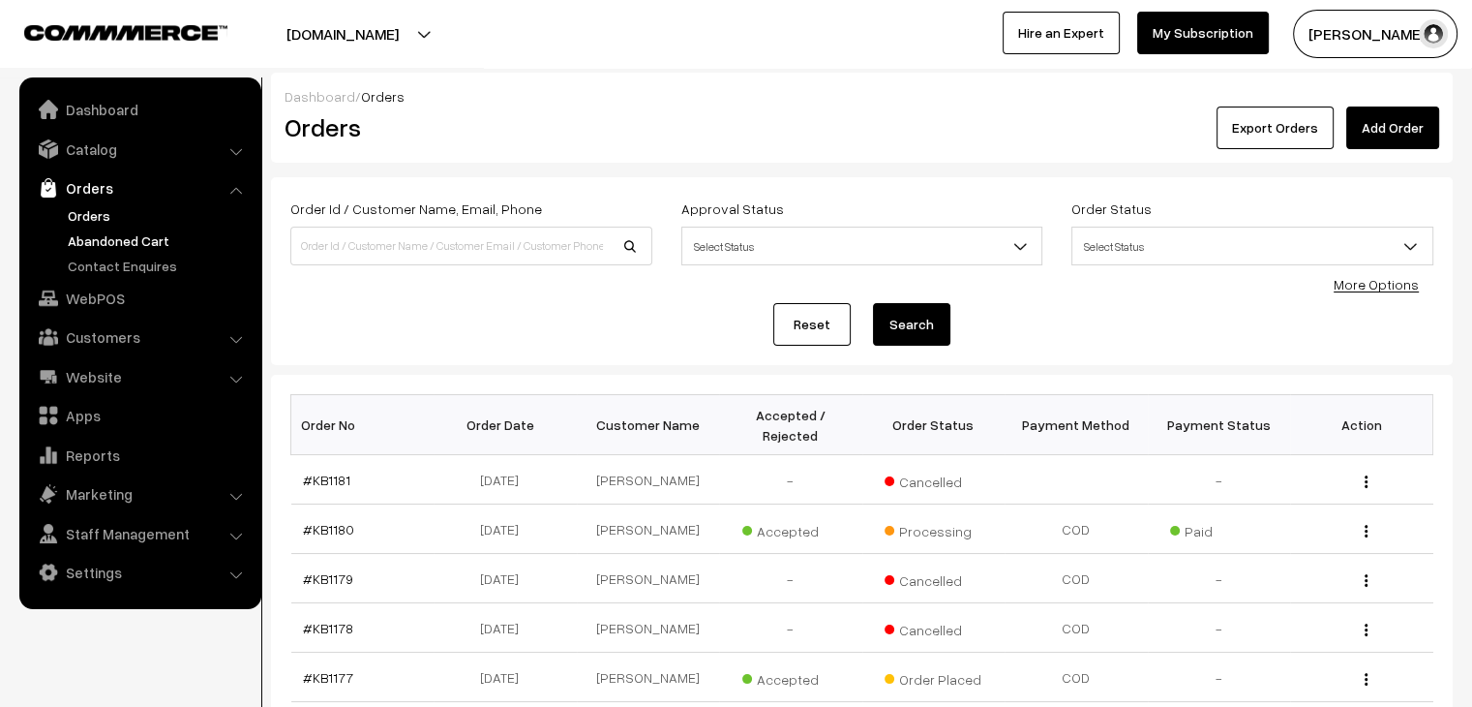
click at [164, 238] on link "Abandoned Cart" at bounding box center [159, 240] width 192 height 20
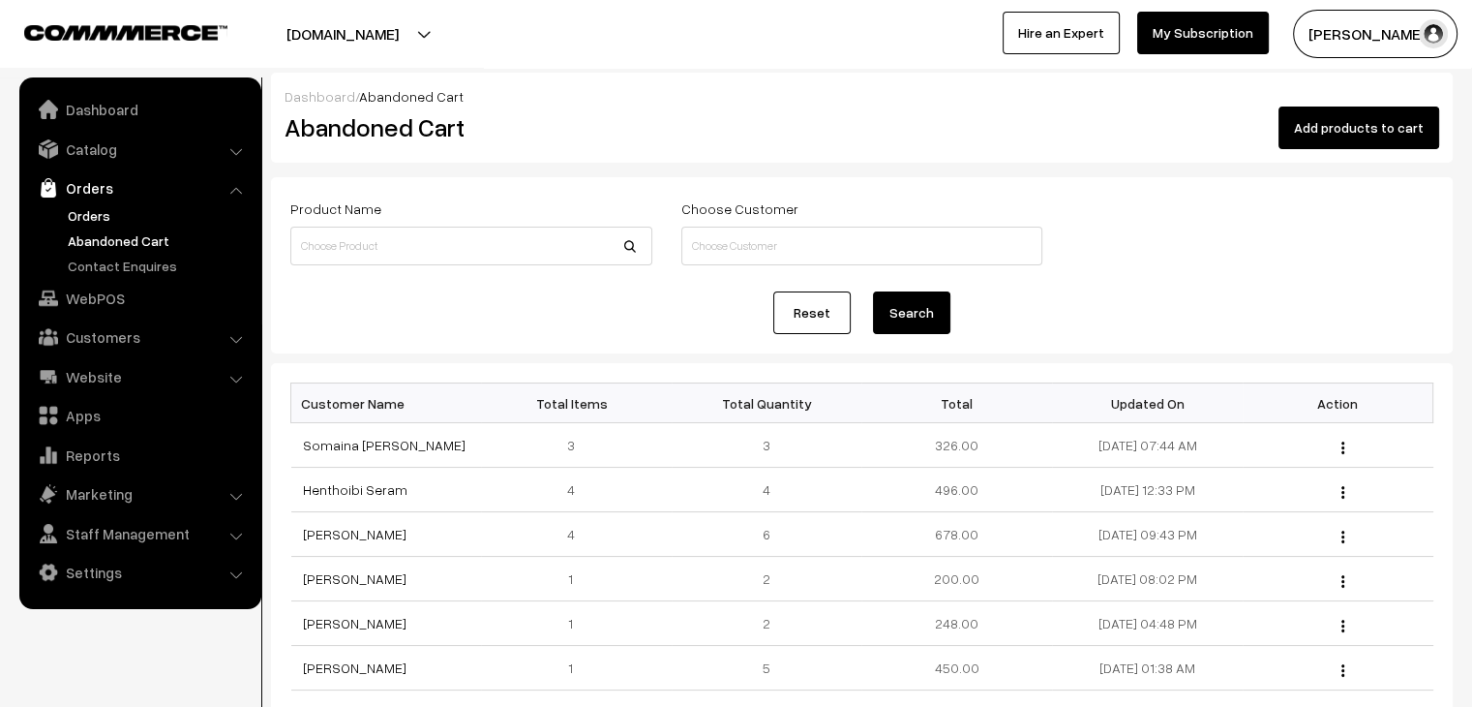
click at [73, 210] on link "Orders" at bounding box center [159, 215] width 192 height 20
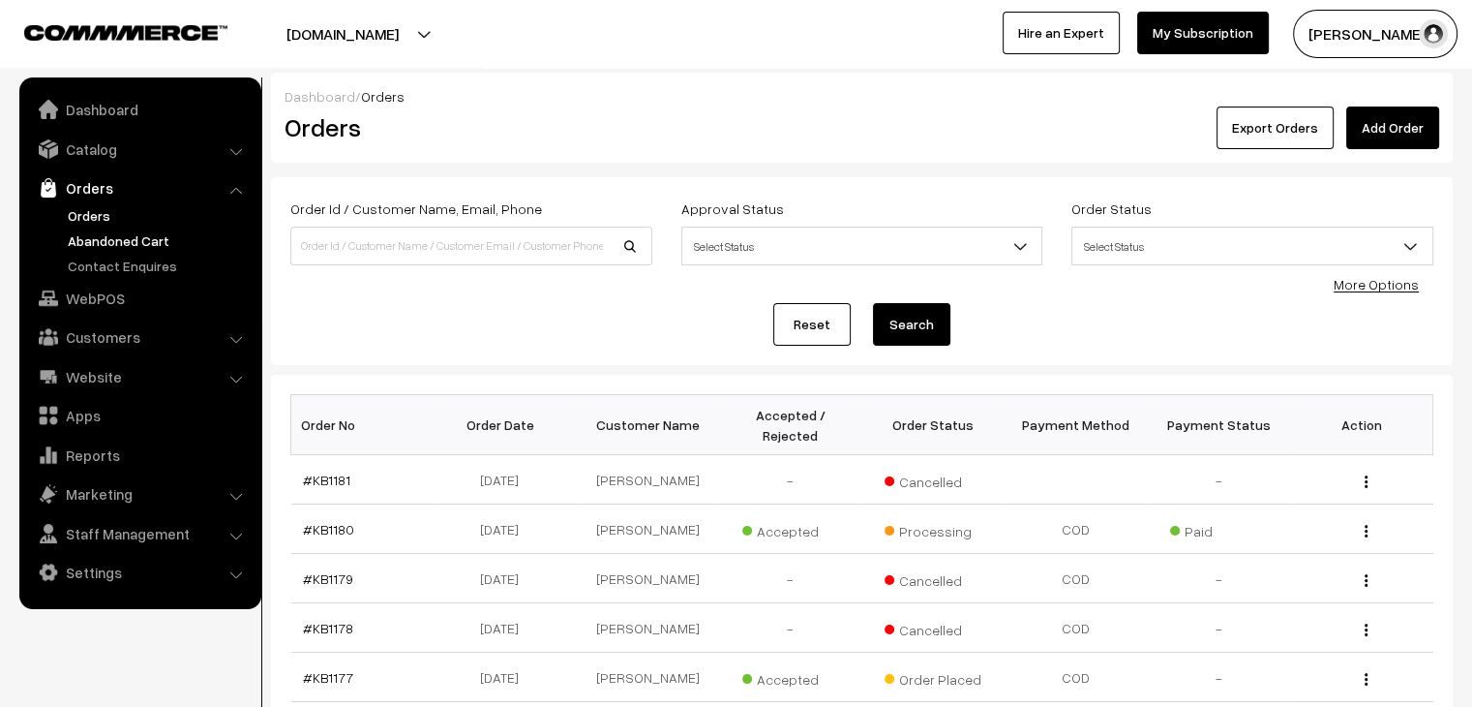
click at [147, 237] on link "Abandoned Cart" at bounding box center [159, 240] width 192 height 20
